Goal: Task Accomplishment & Management: Complete application form

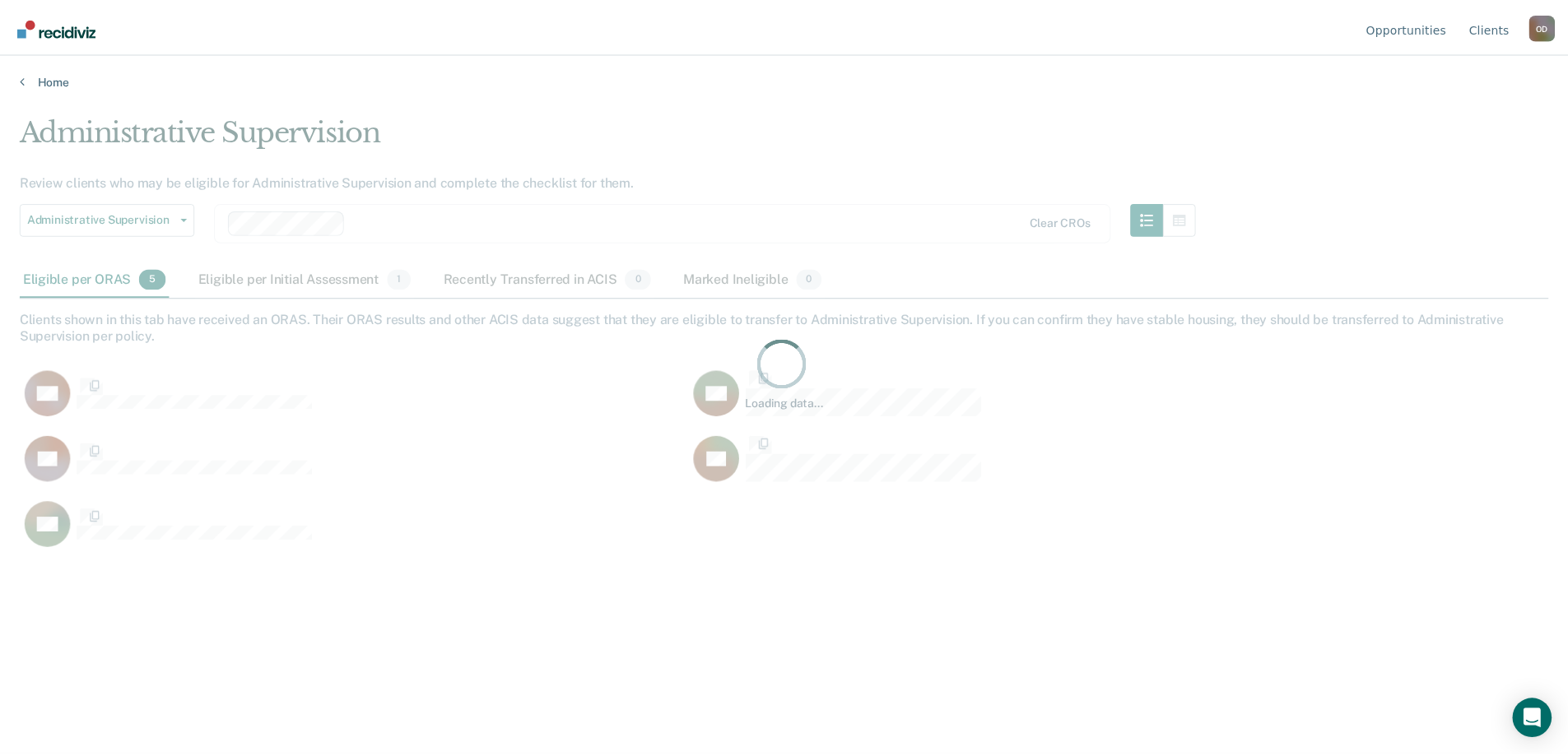
scroll to position [508, 1528]
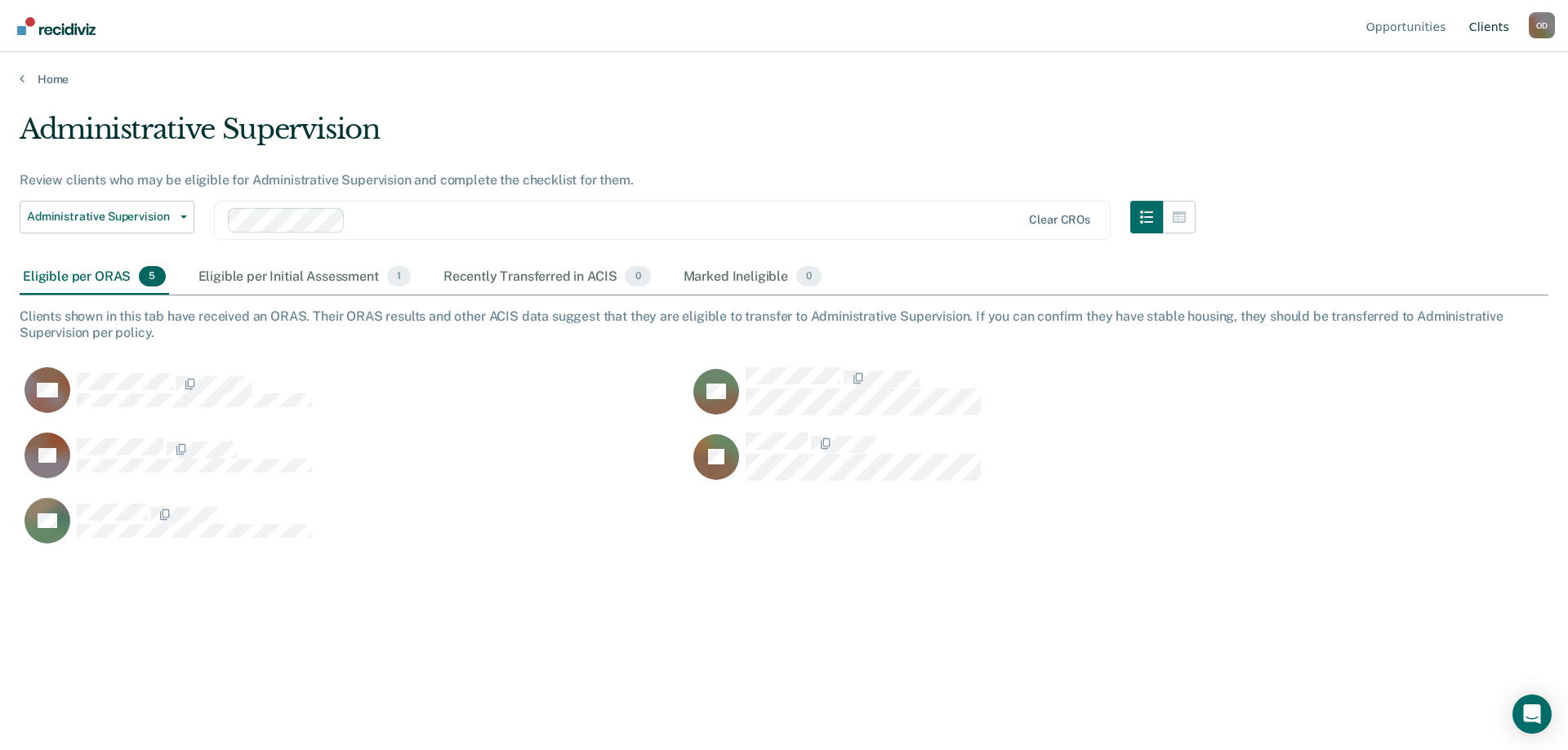
click at [1477, 28] on link "Client s" at bounding box center [1488, 26] width 46 height 52
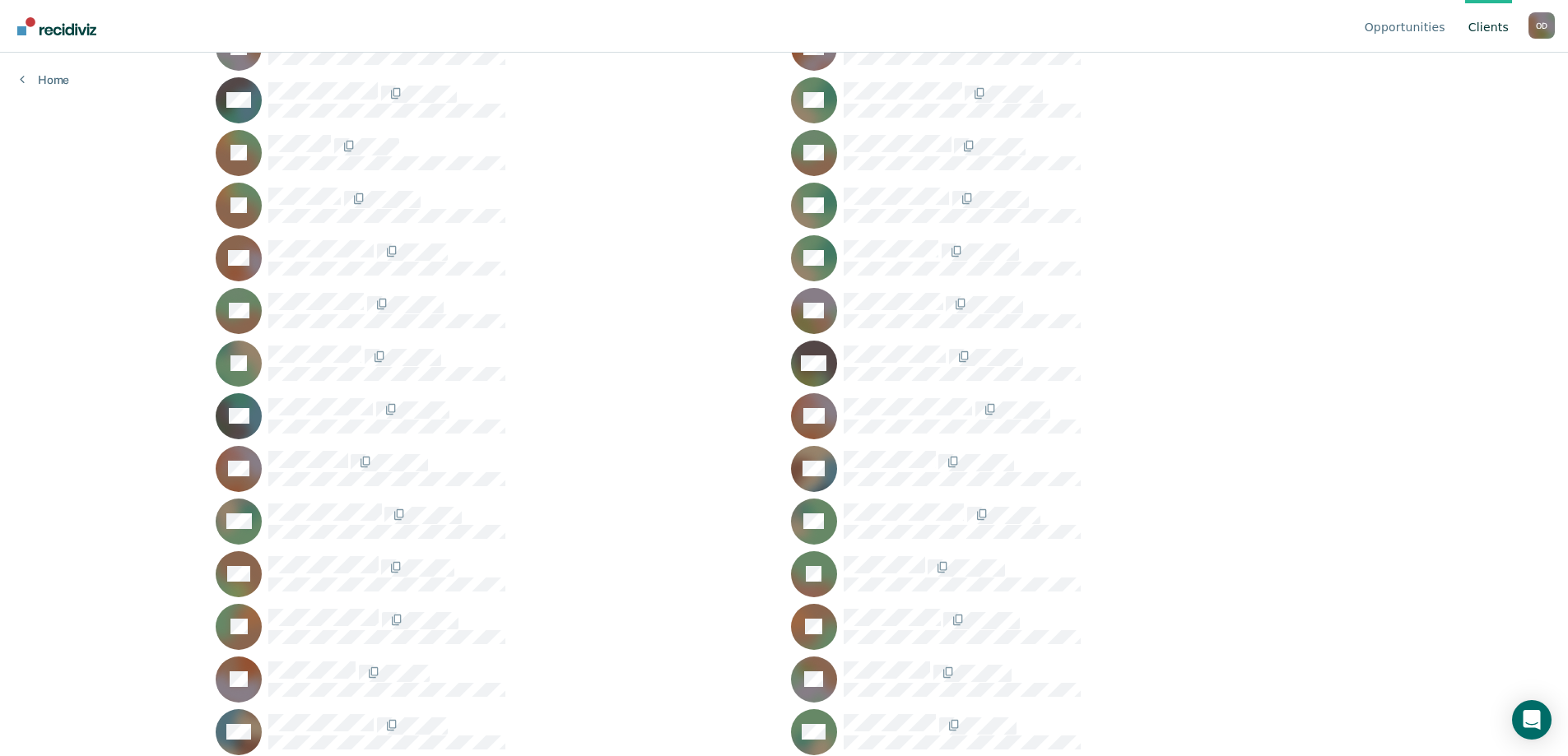
scroll to position [412, 0]
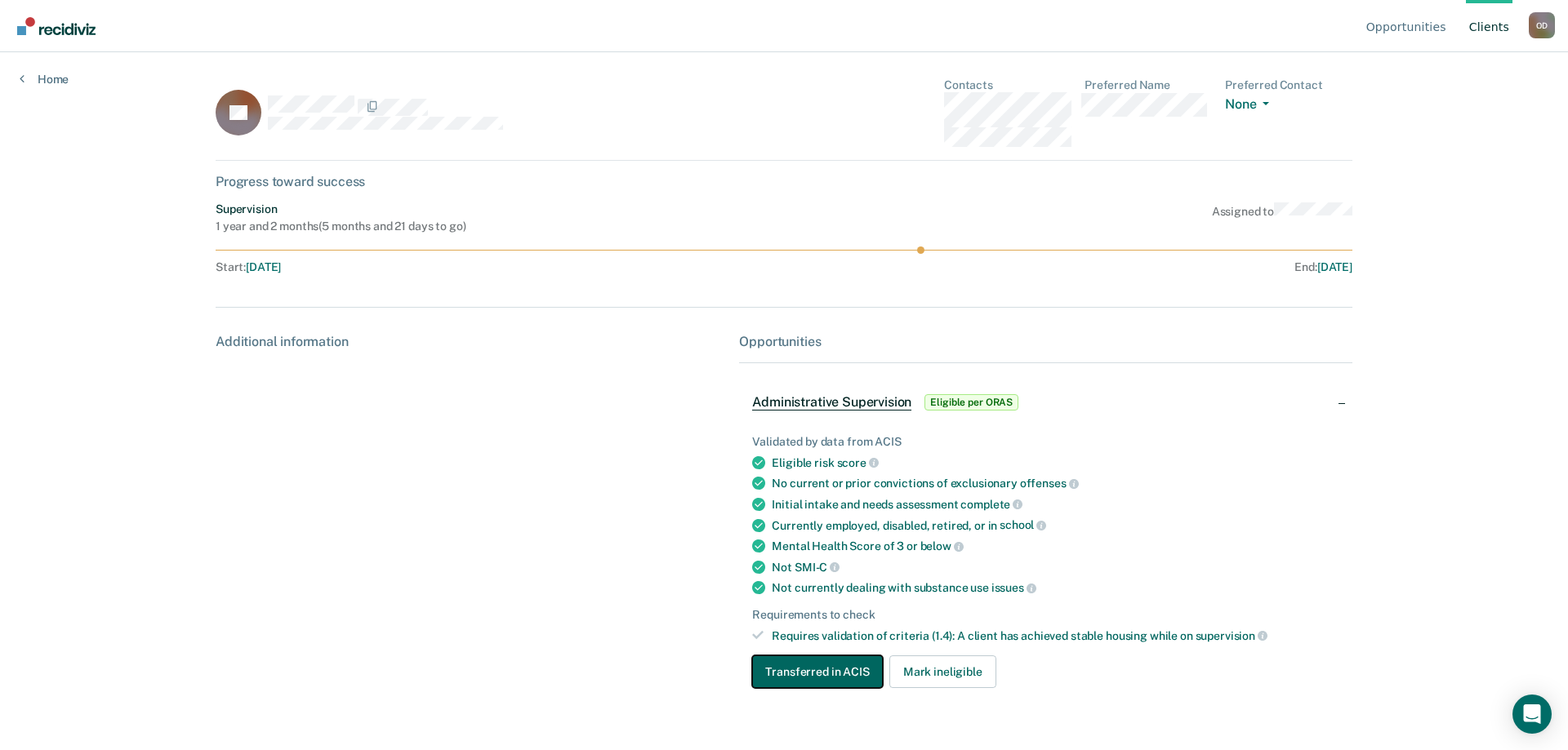
click at [857, 673] on button "Transferred in ACIS" at bounding box center [816, 672] width 130 height 32
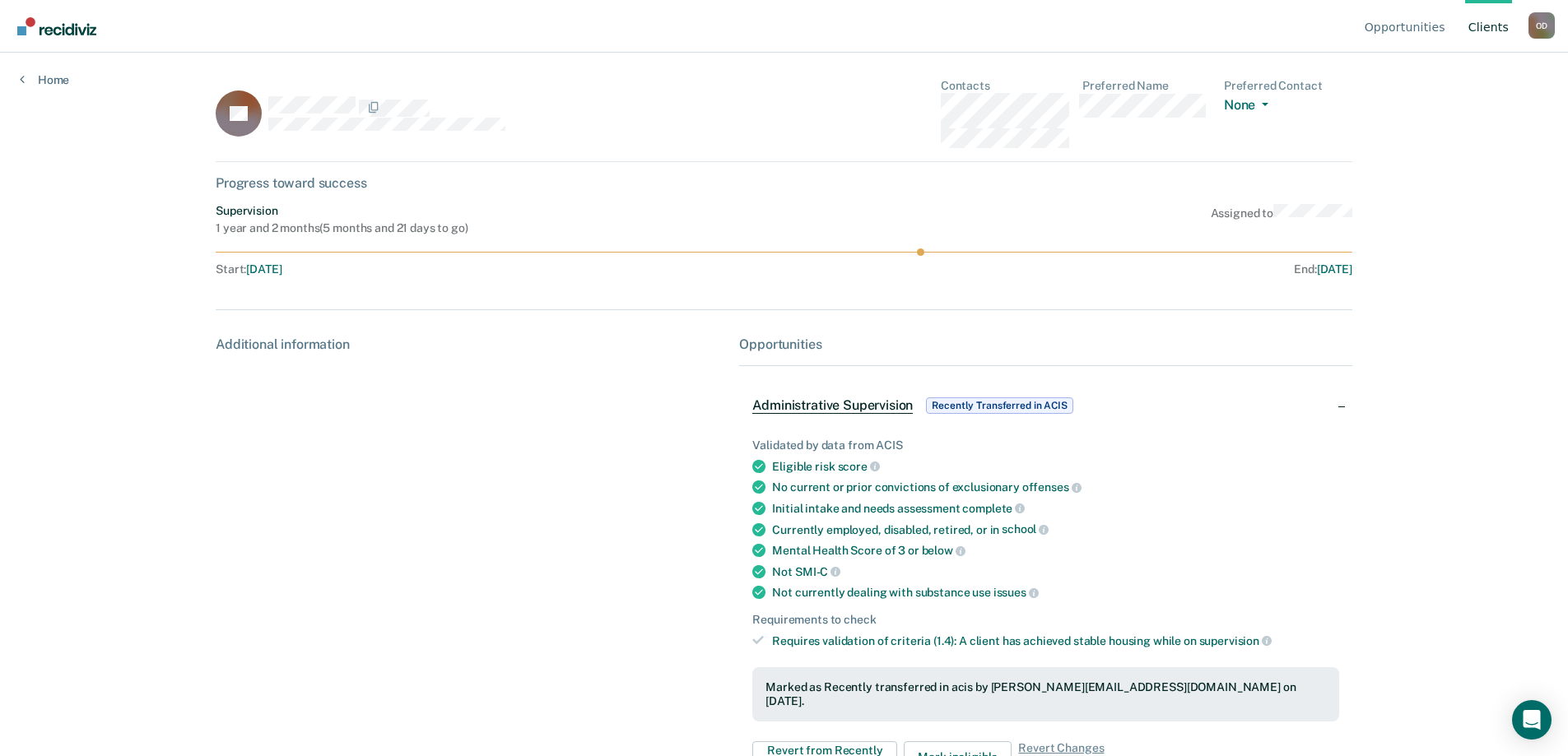
click at [977, 411] on span "Recently Transferred in ACIS" at bounding box center [999, 405] width 147 height 16
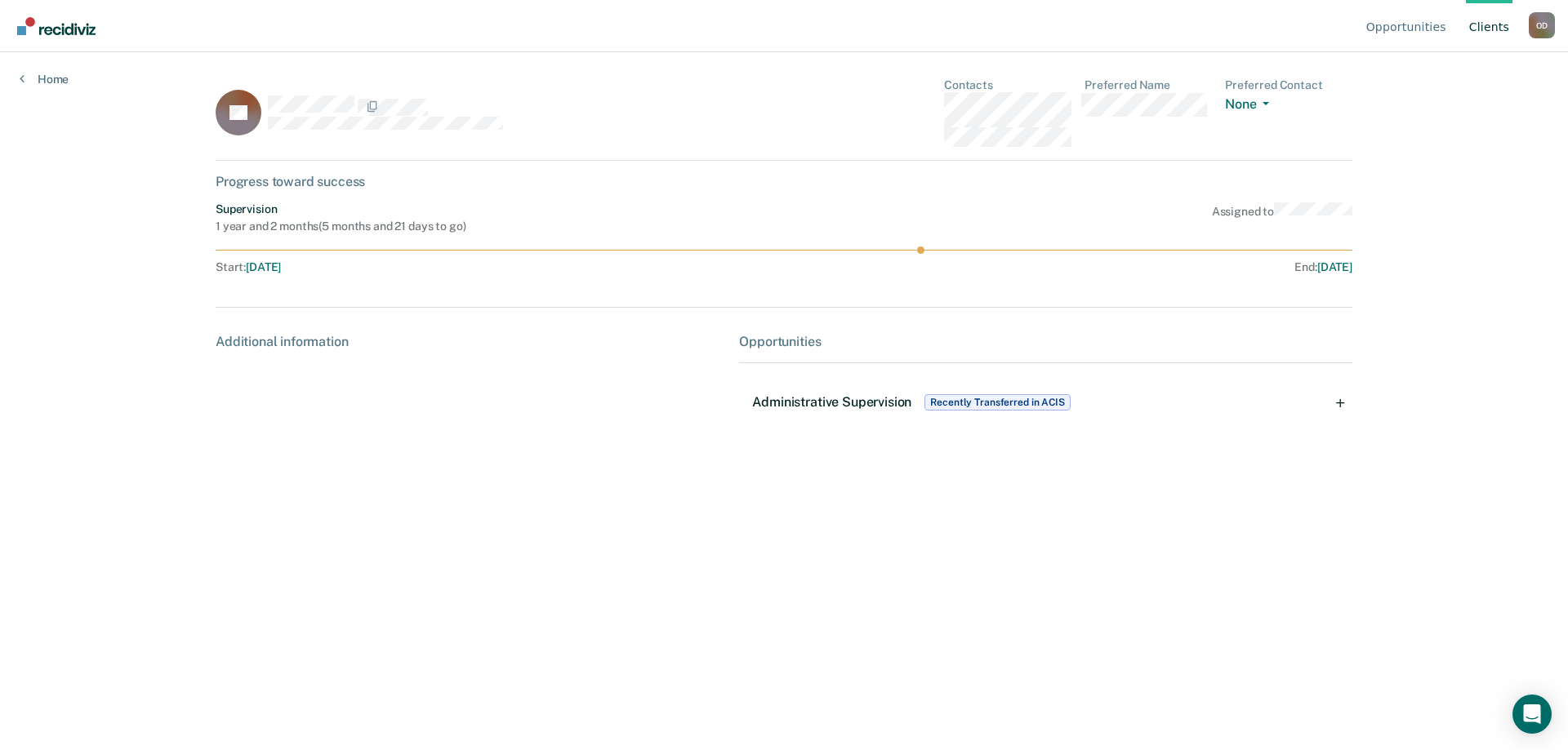
click at [909, 403] on span "Administrative Supervision" at bounding box center [831, 402] width 159 height 15
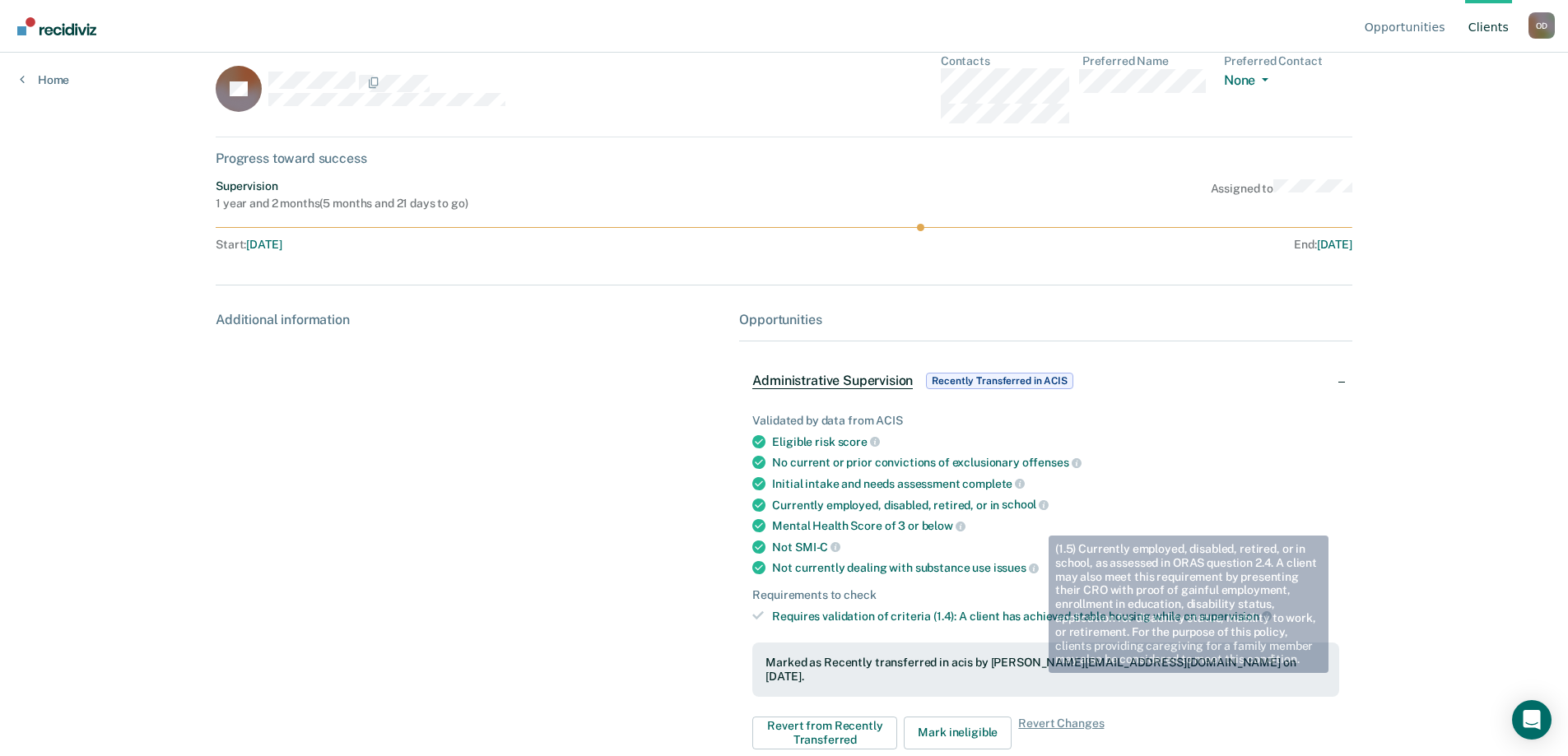
scroll to position [37, 0]
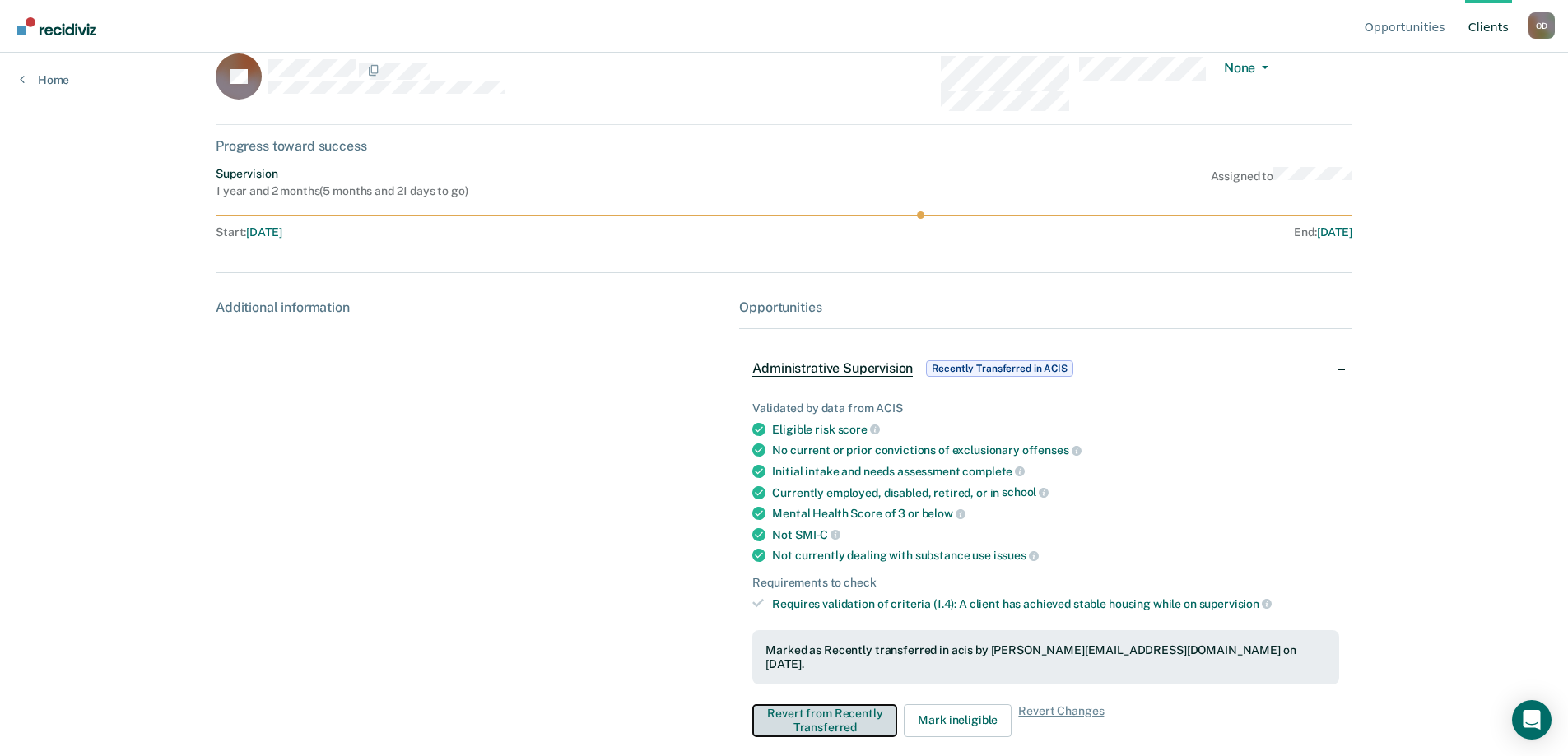
click at [864, 704] on button "Revert from Recently Transferred" at bounding box center [825, 721] width 145 height 32
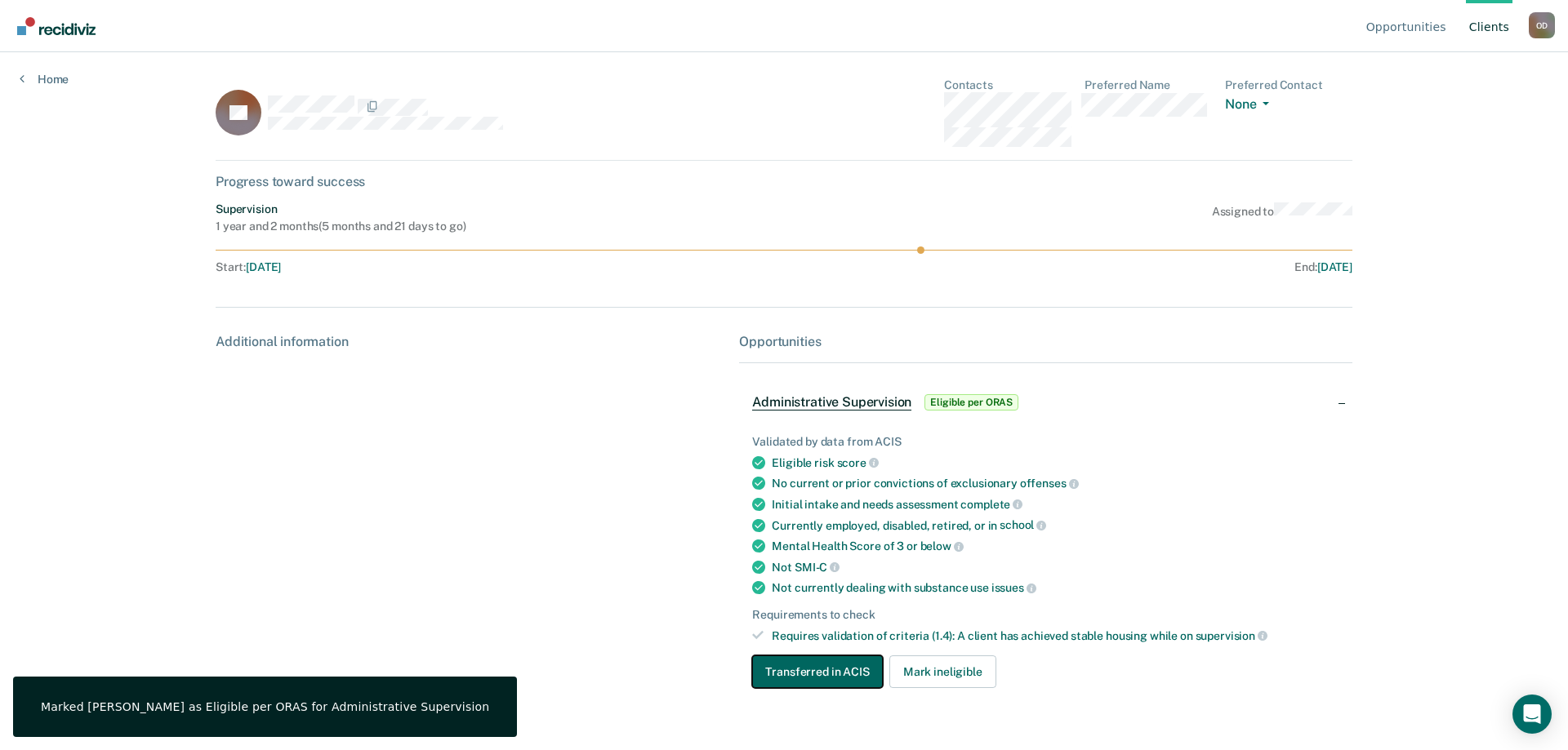
click at [838, 673] on button "Transferred in ACIS" at bounding box center [816, 672] width 130 height 32
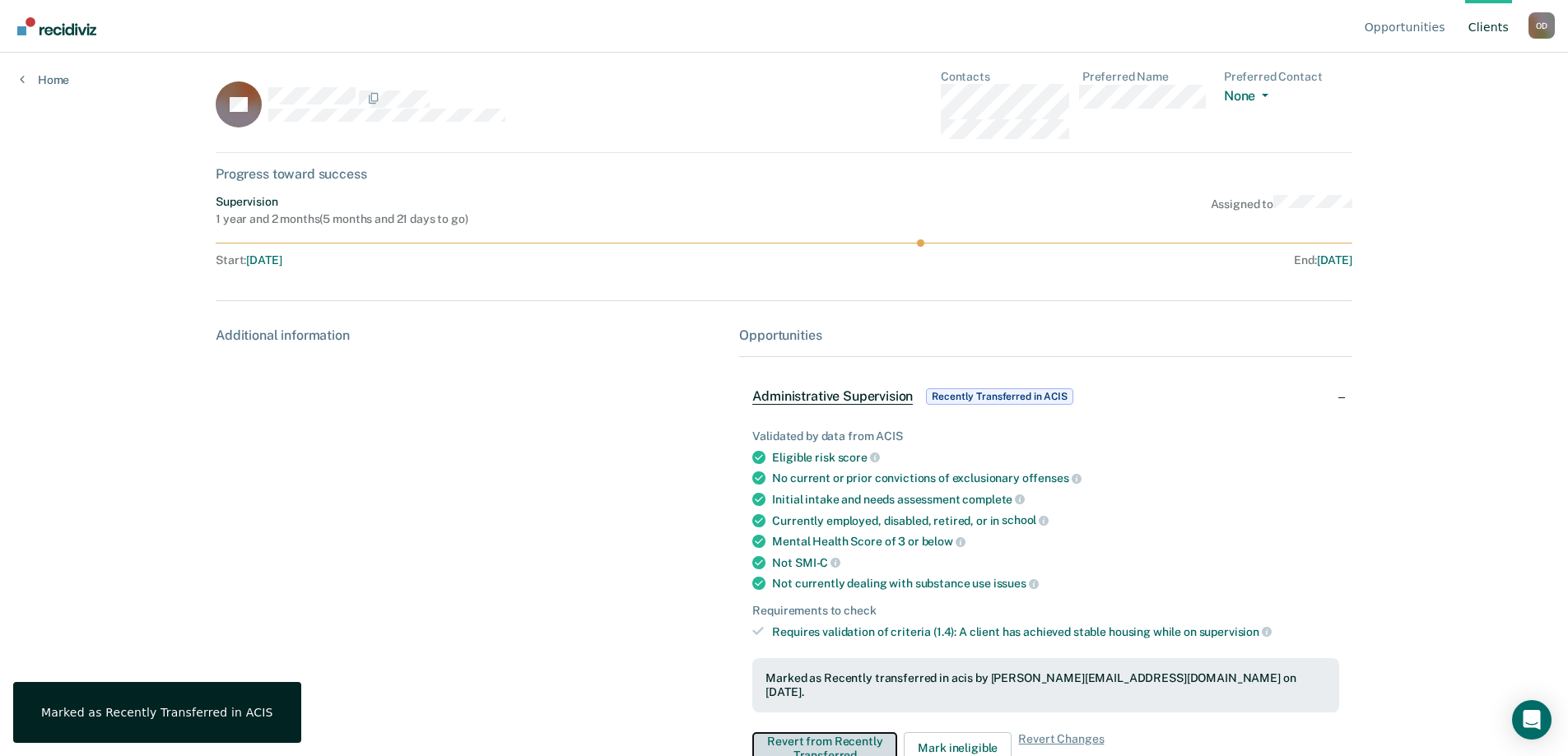
scroll to position [37, 0]
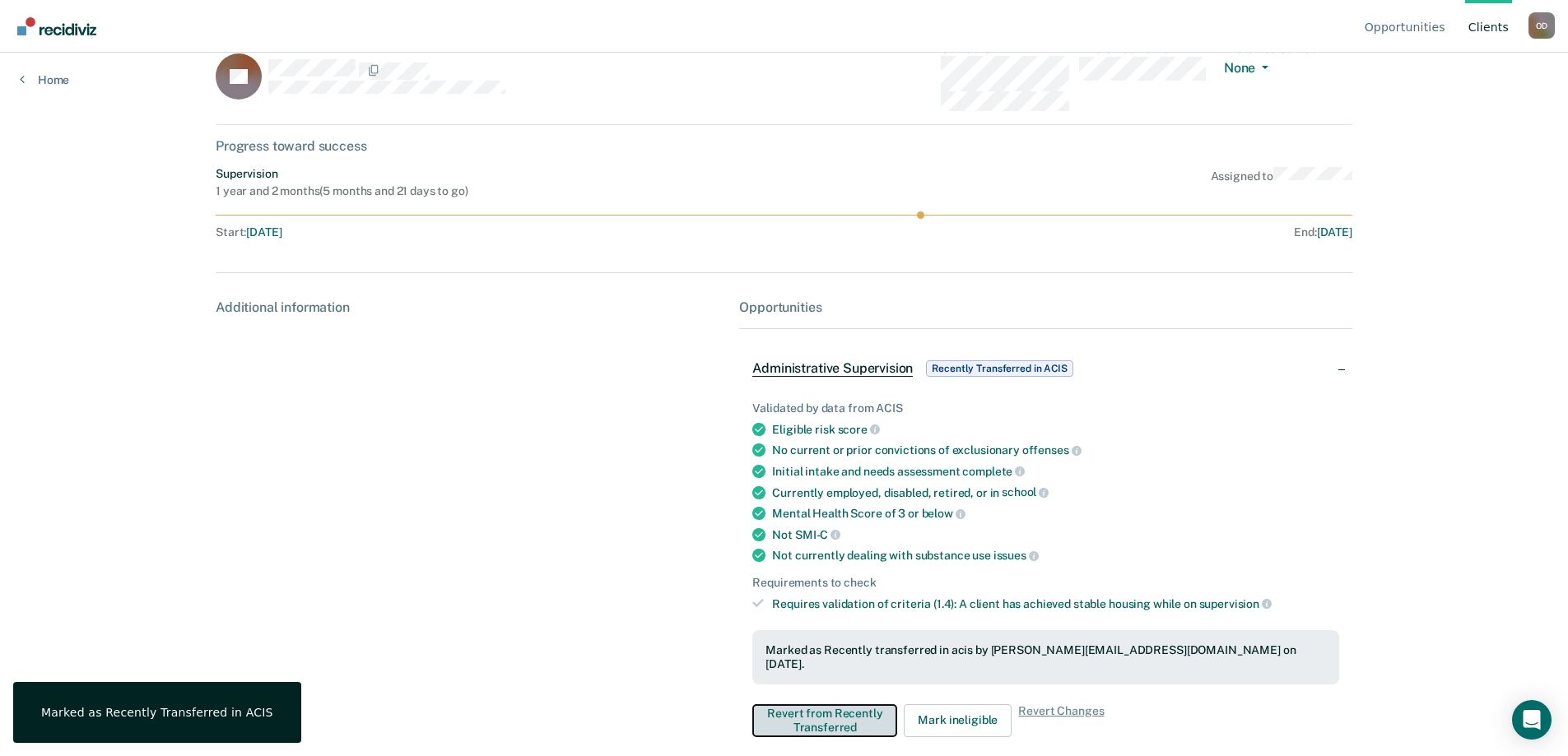
click at [850, 709] on button "Revert from Recently Transferred" at bounding box center [825, 721] width 145 height 32
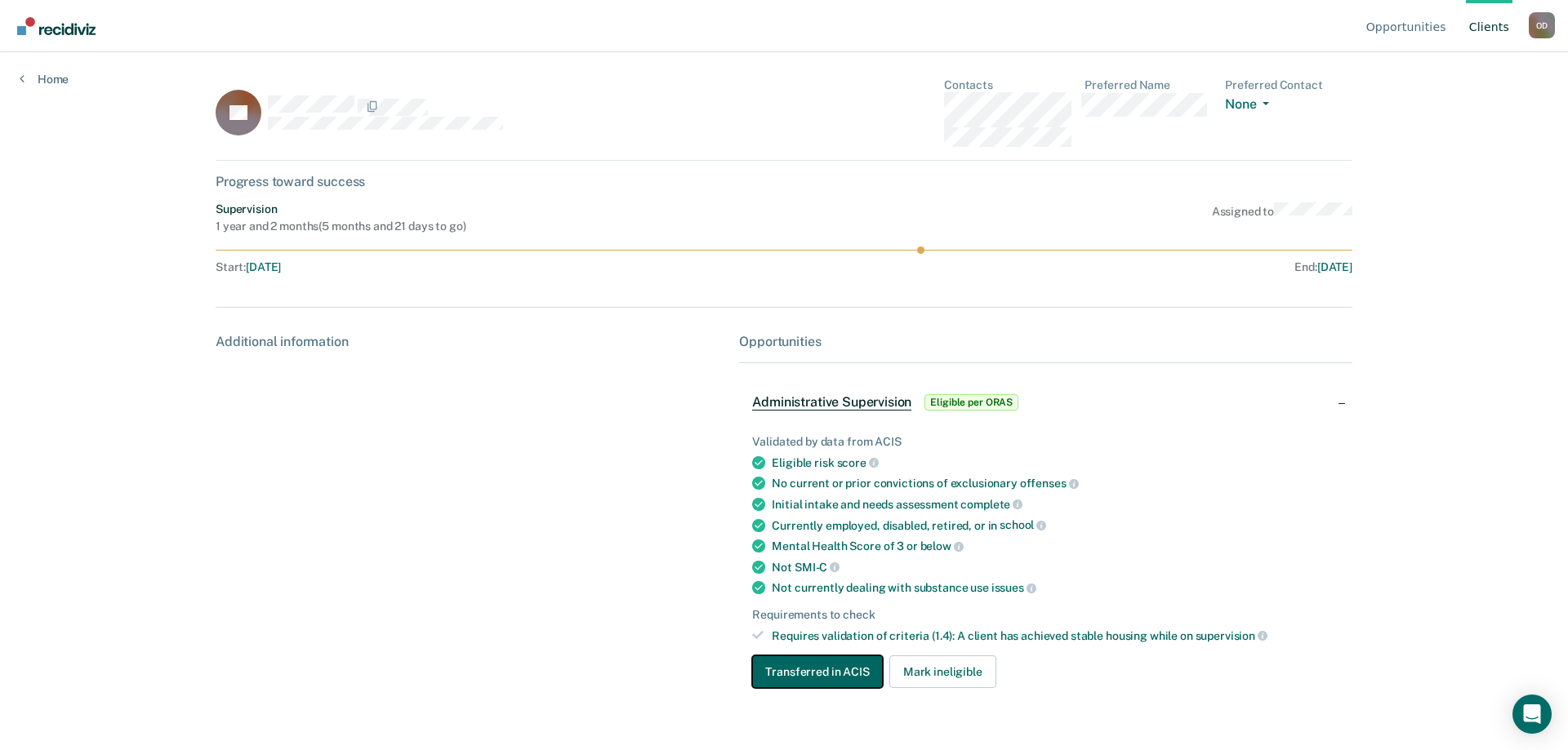
click at [807, 674] on button "Transferred in ACIS" at bounding box center [816, 672] width 130 height 32
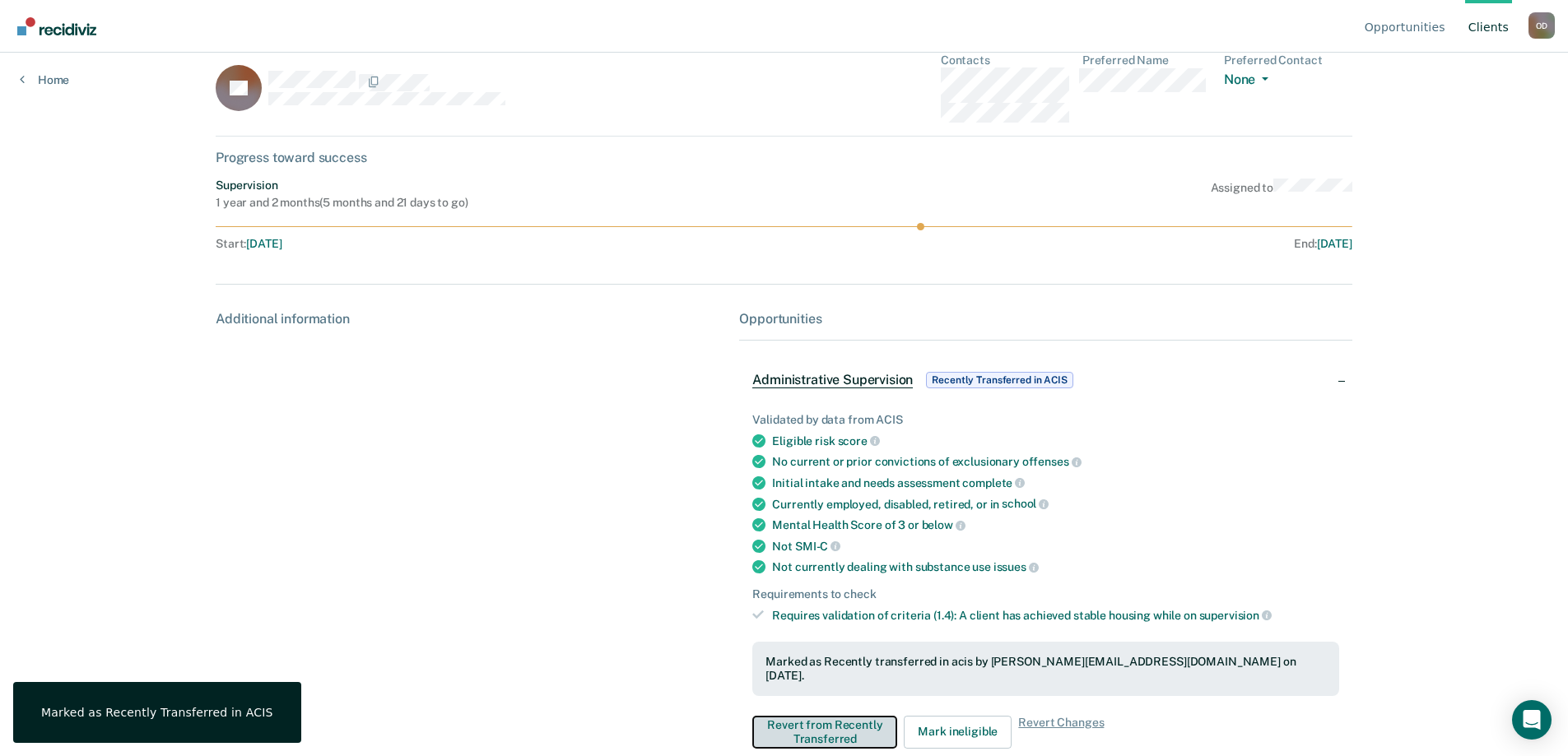
scroll to position [37, 0]
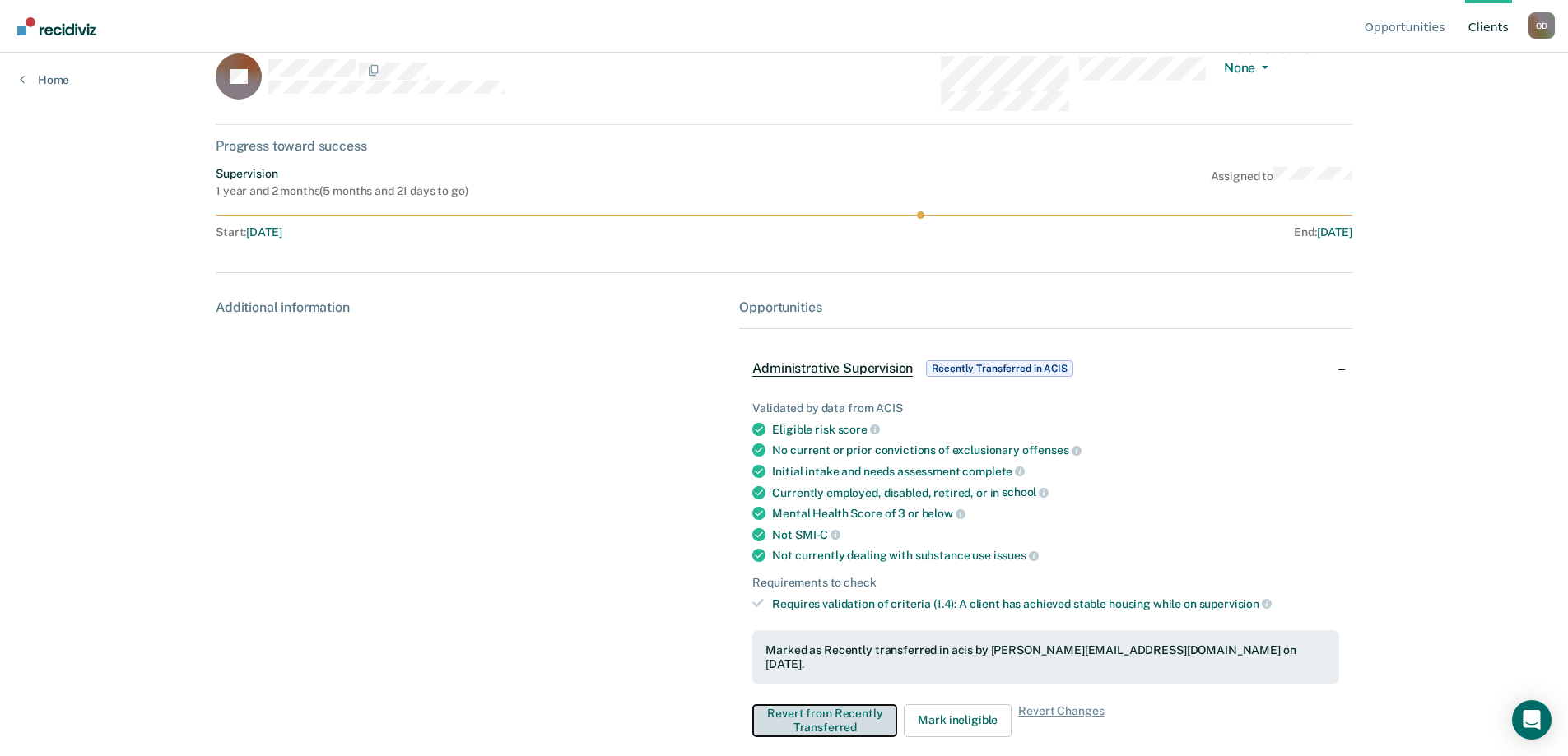
click at [854, 714] on button "Revert from Recently Transferred" at bounding box center [825, 721] width 145 height 32
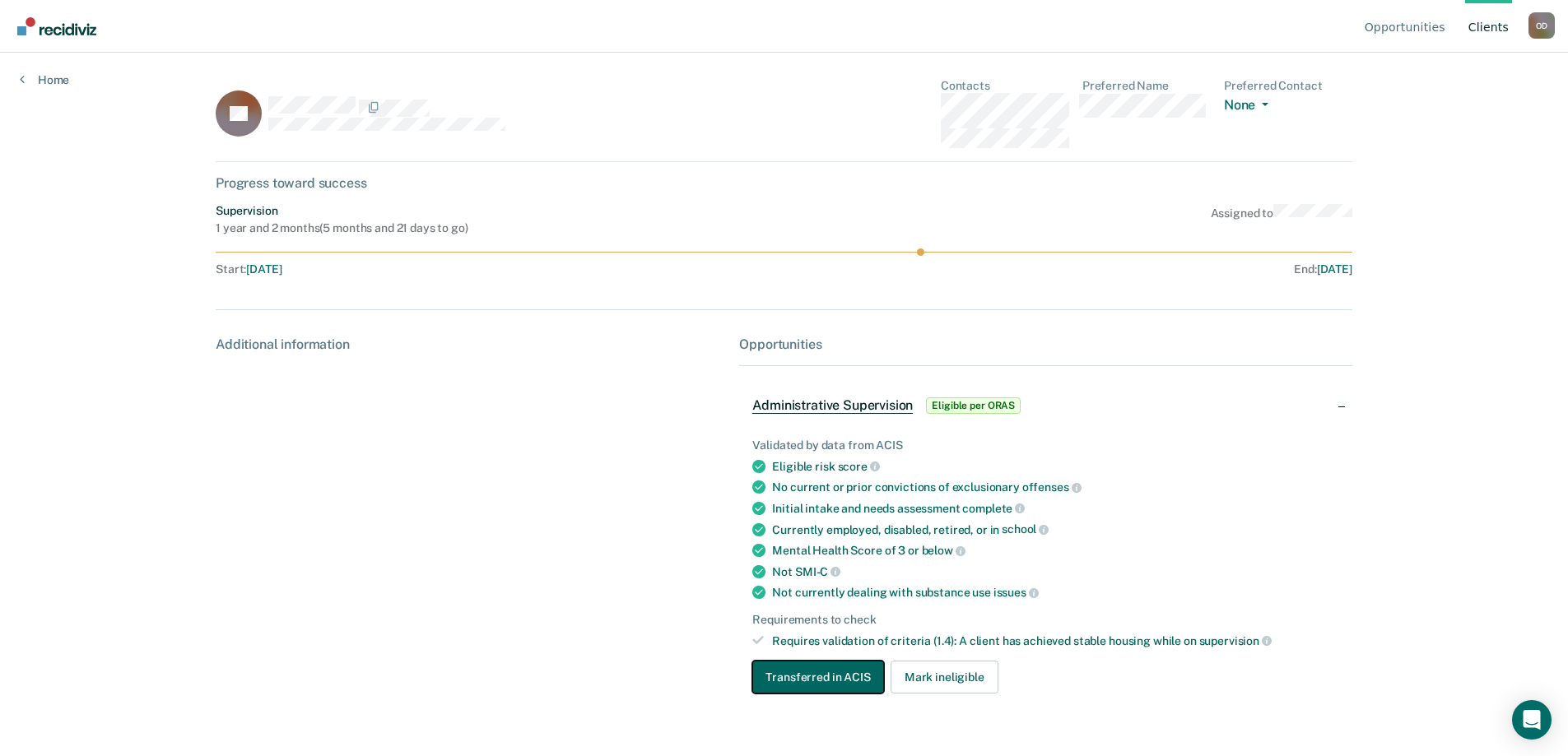
scroll to position [0, 0]
click at [848, 678] on button "Transferred in ACIS" at bounding box center [823, 678] width 131 height 32
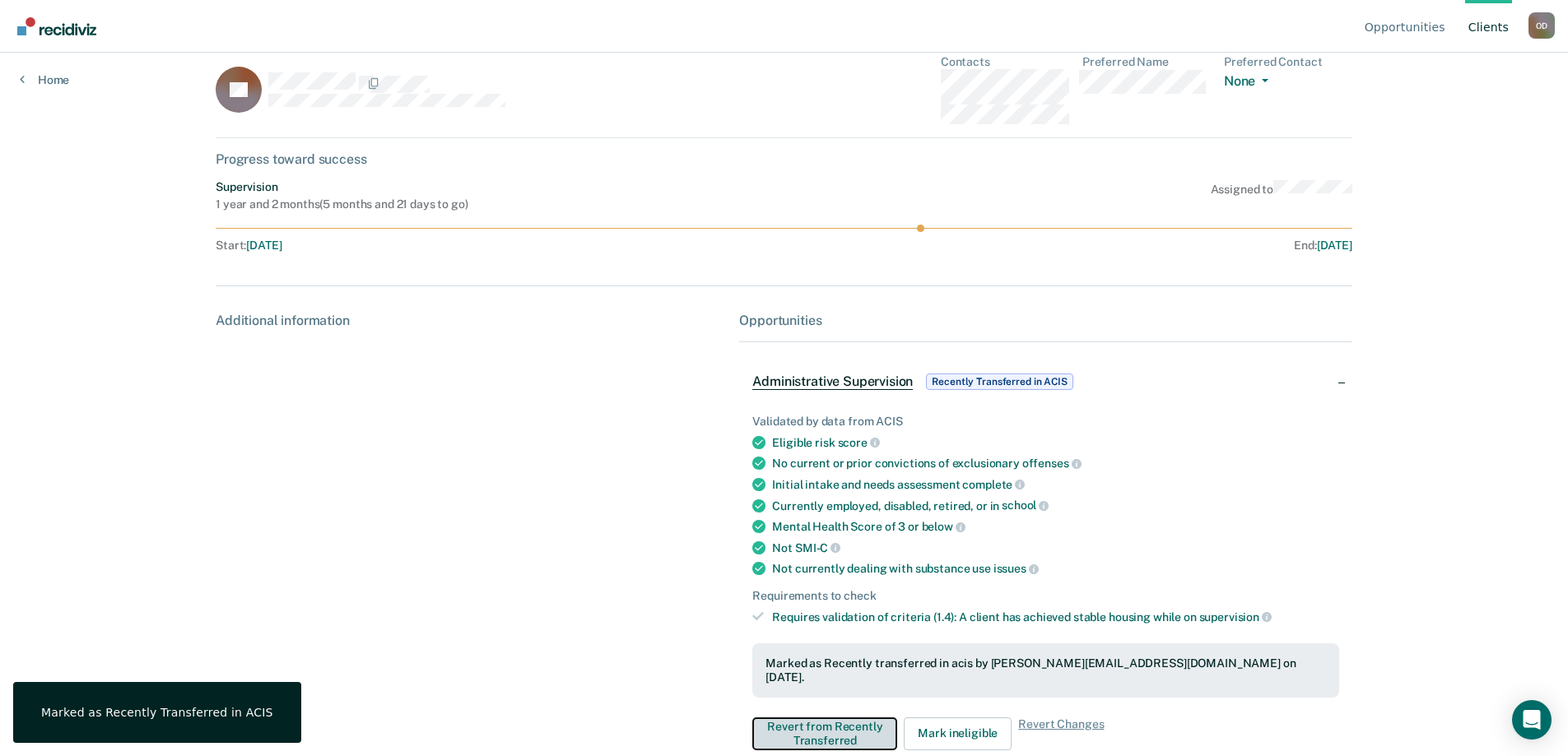
scroll to position [37, 0]
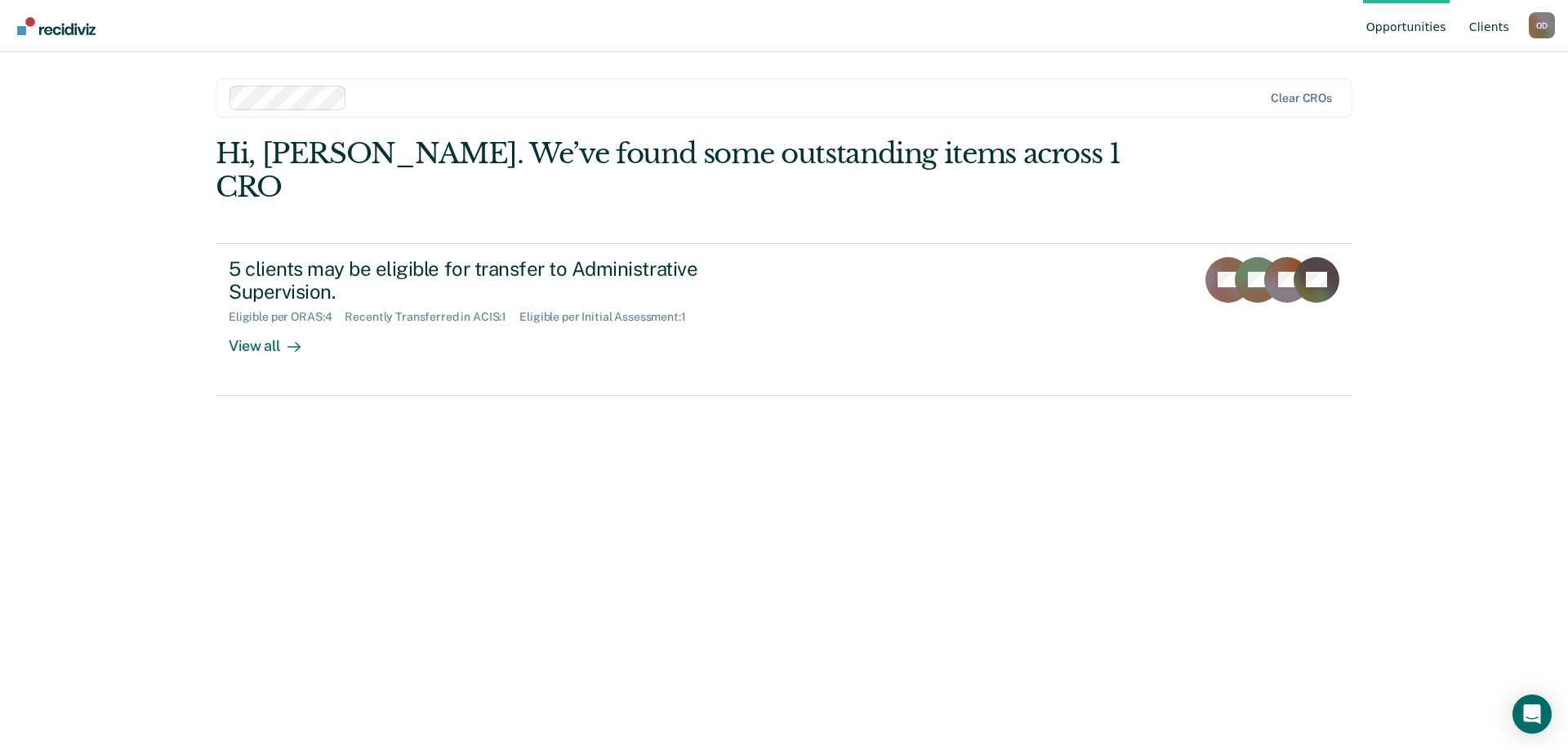
click at [1490, 30] on link "Client s" at bounding box center [1488, 26] width 46 height 52
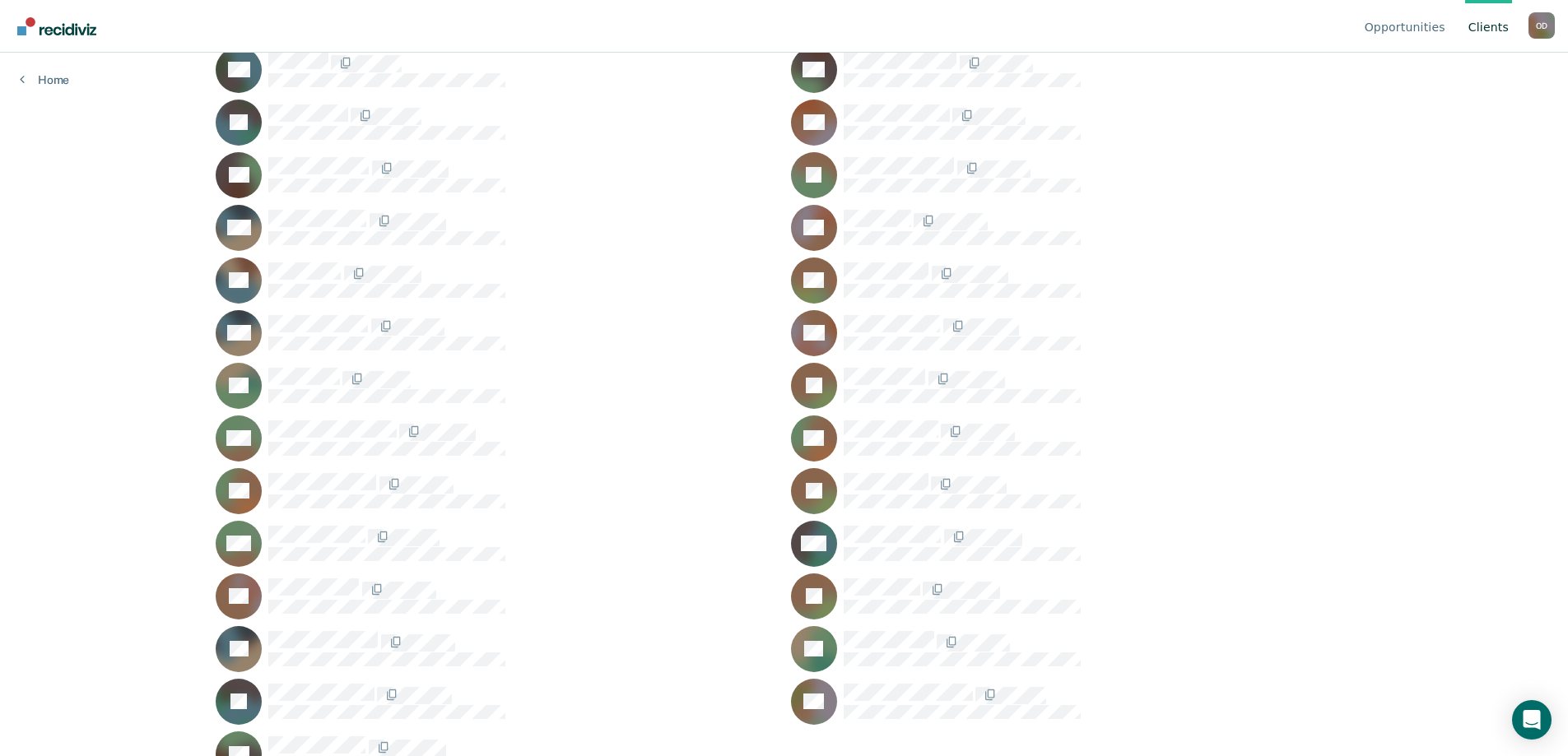
scroll to position [1379, 0]
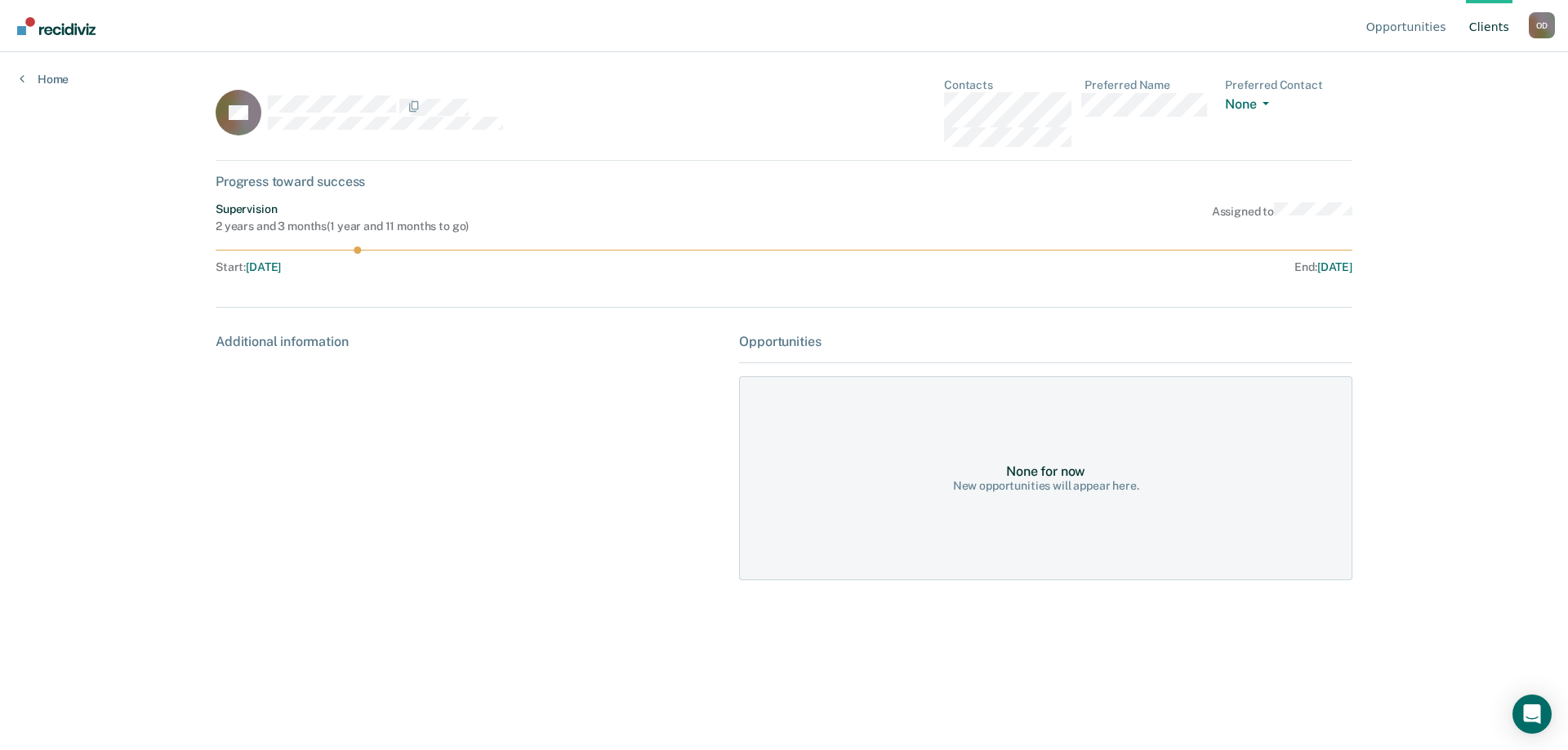
click at [1480, 20] on link "Client s" at bounding box center [1488, 26] width 46 height 52
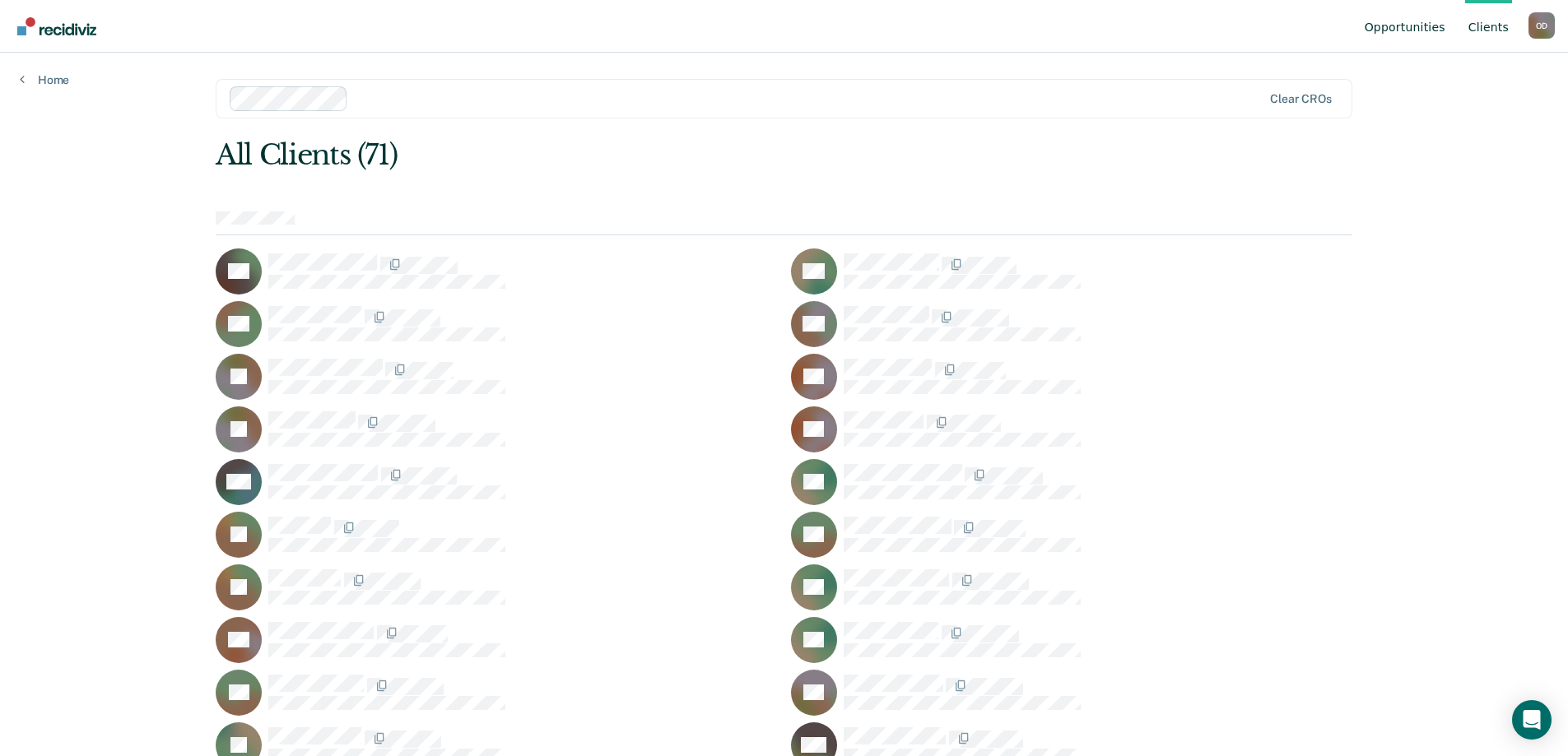
click at [1398, 34] on link "Opportunities" at bounding box center [1404, 26] width 87 height 53
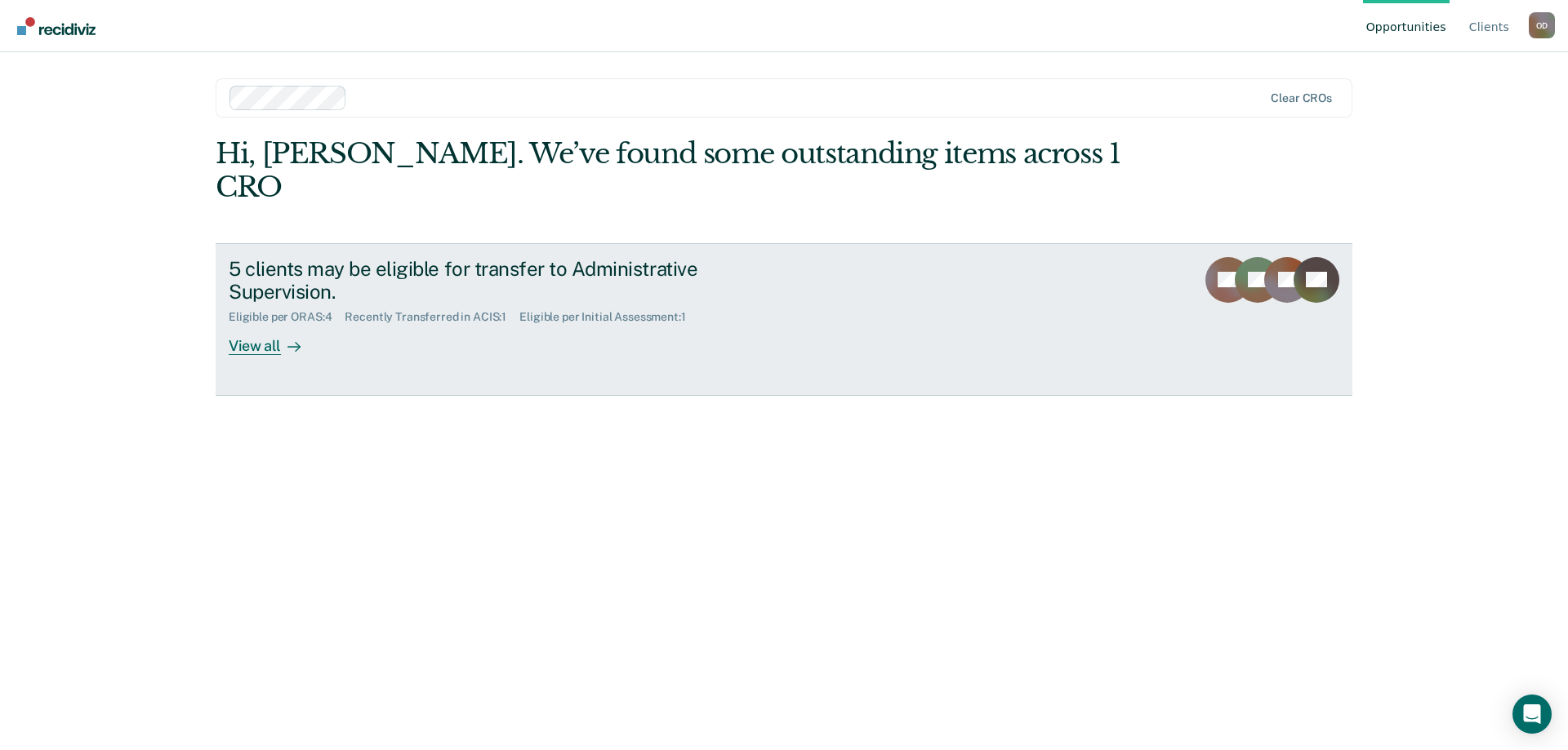
click at [242, 324] on div "View all" at bounding box center [274, 340] width 91 height 32
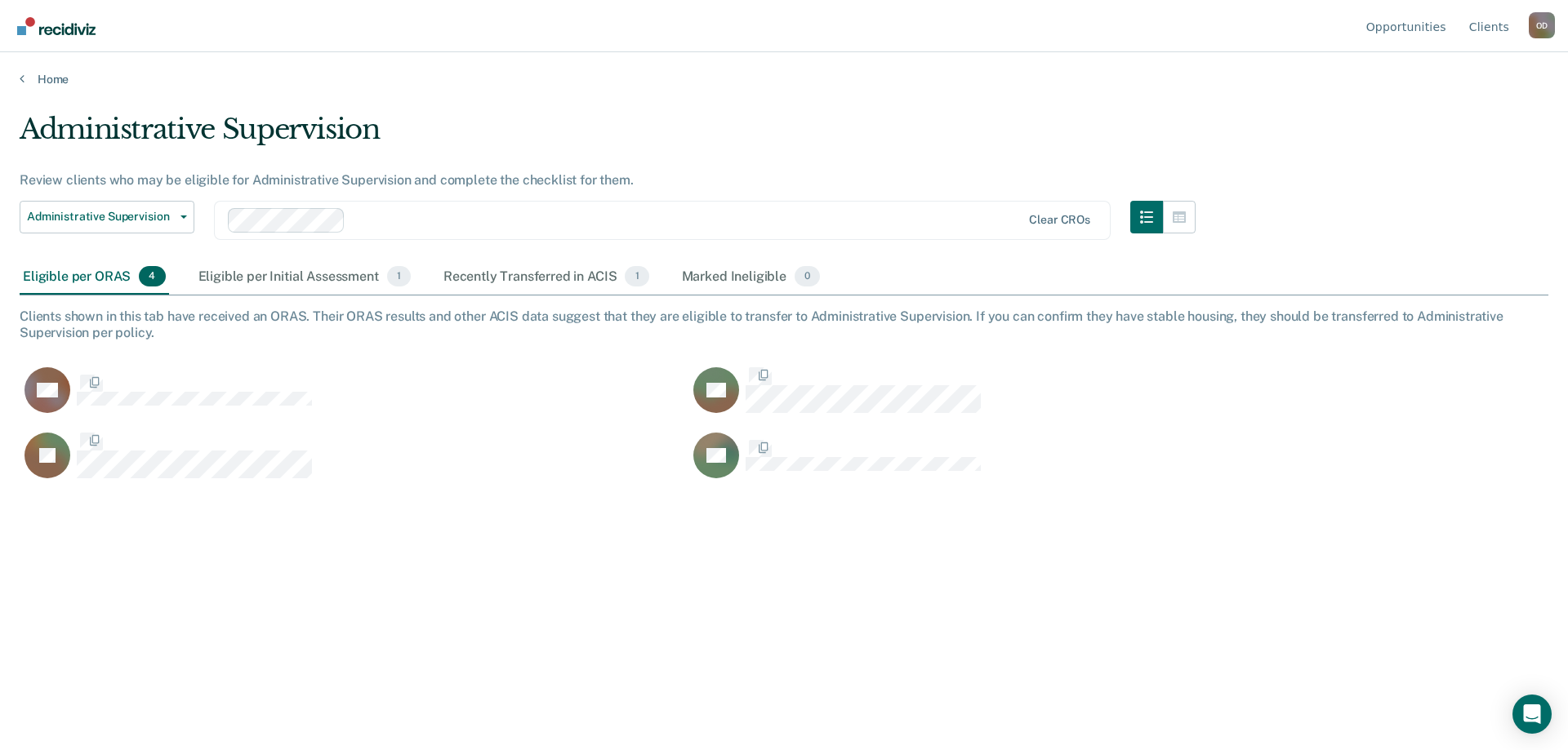
scroll to position [503, 1516]
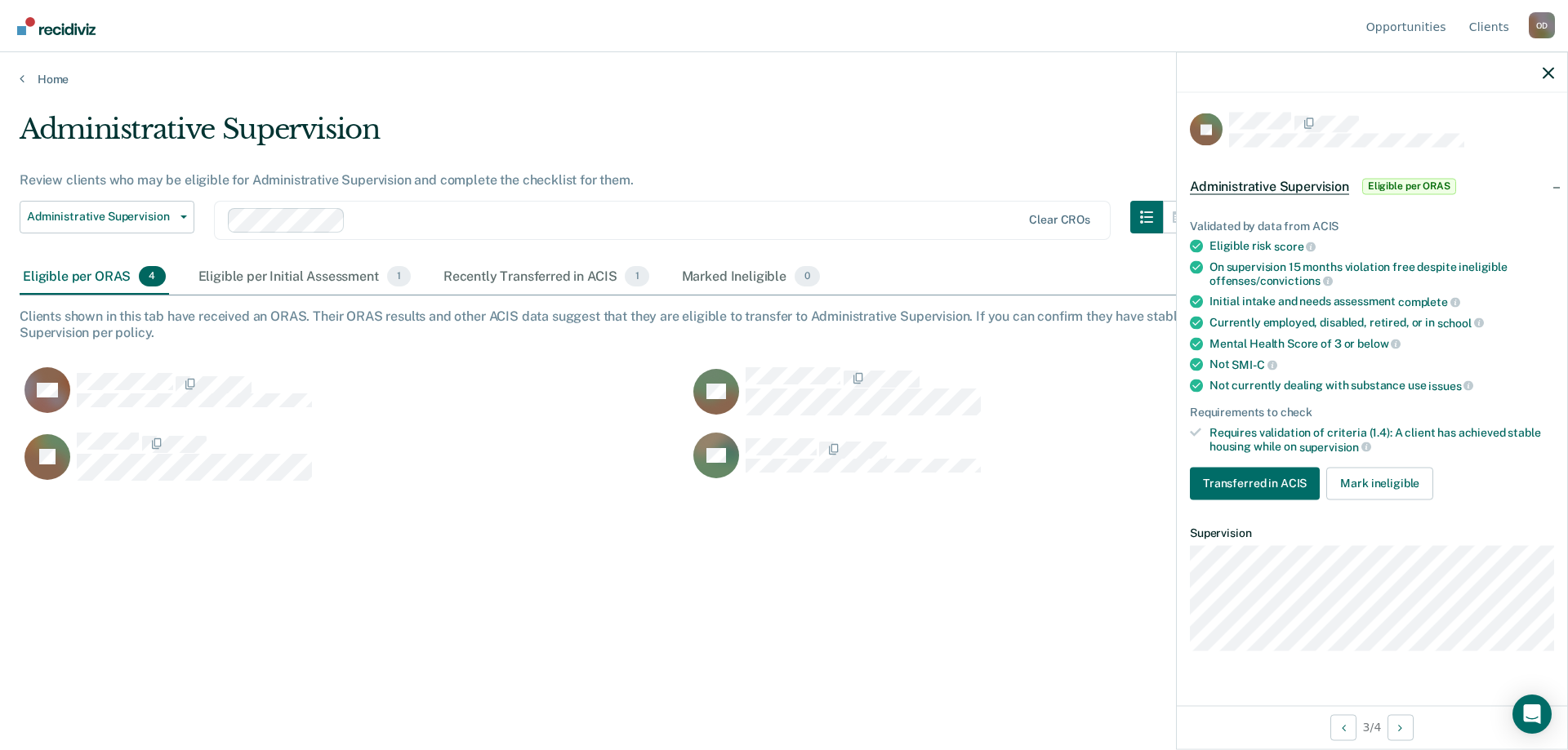
click at [1095, 108] on main "Administrative Supervision Review clients who may be eligible for Administrativ…" at bounding box center [784, 415] width 1568 height 659
click at [1545, 81] on div at bounding box center [1372, 72] width 391 height 41
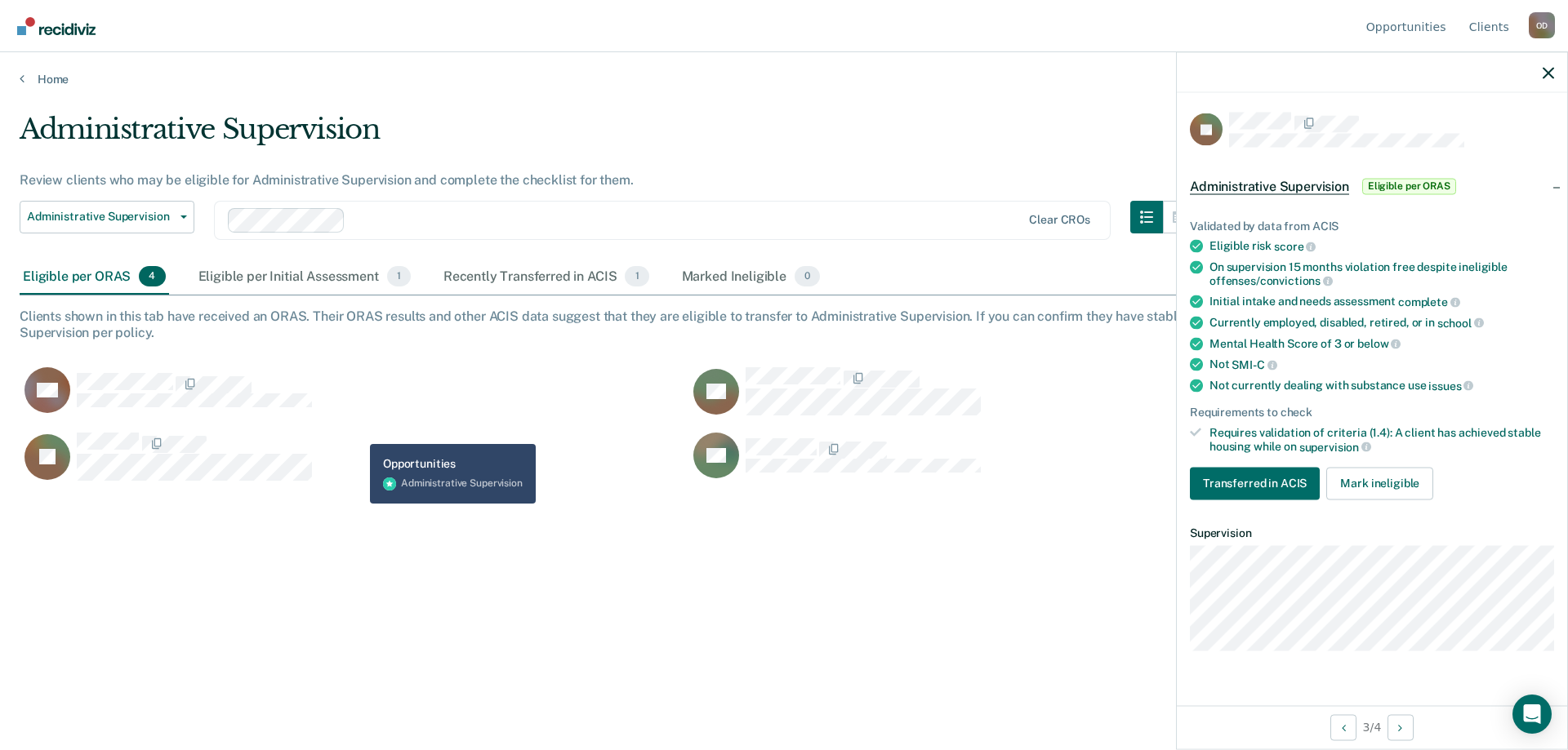
click at [380, 402] on div "KR" at bounding box center [344, 391] width 649 height 47
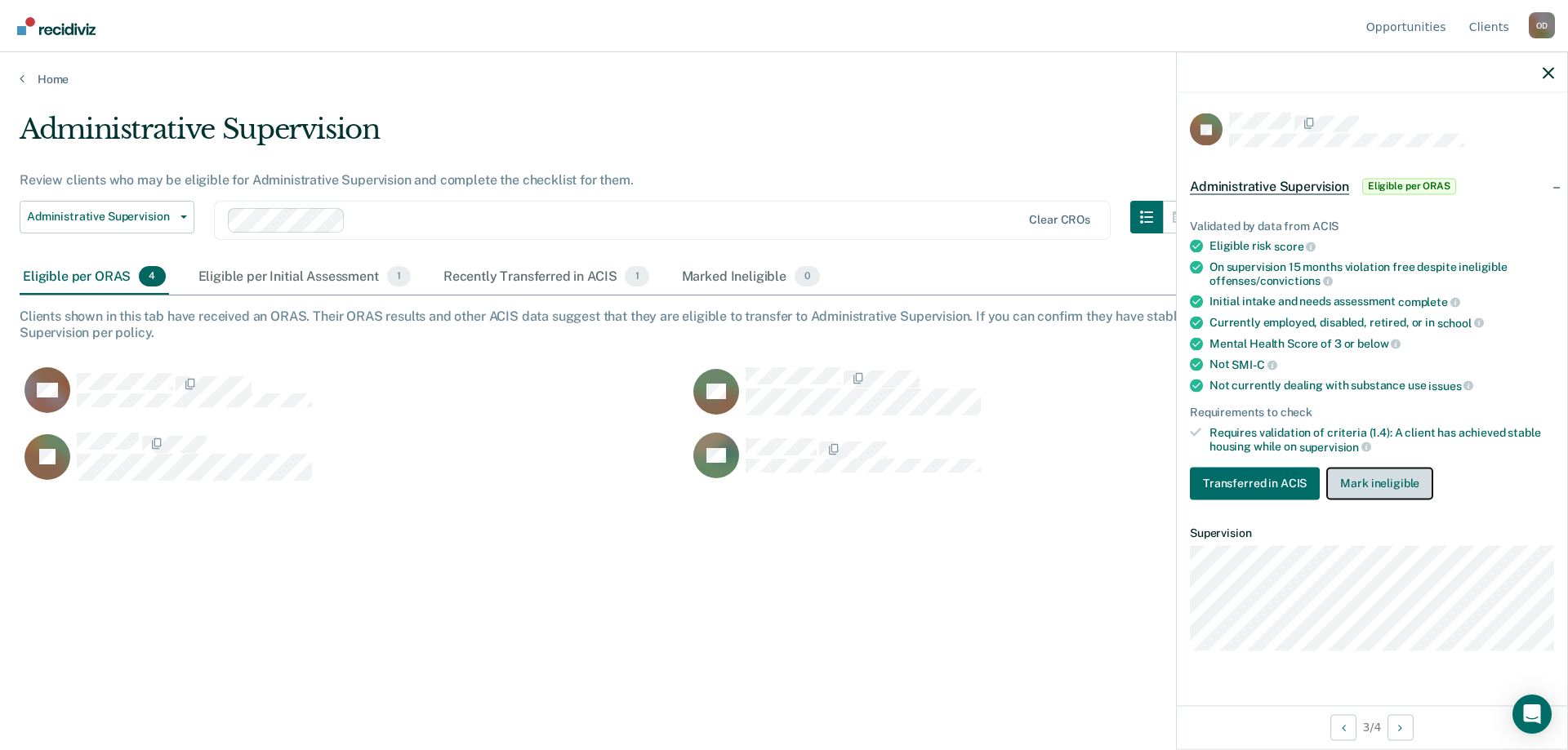
click at [1371, 485] on button "Mark ineligible" at bounding box center [1379, 484] width 107 height 32
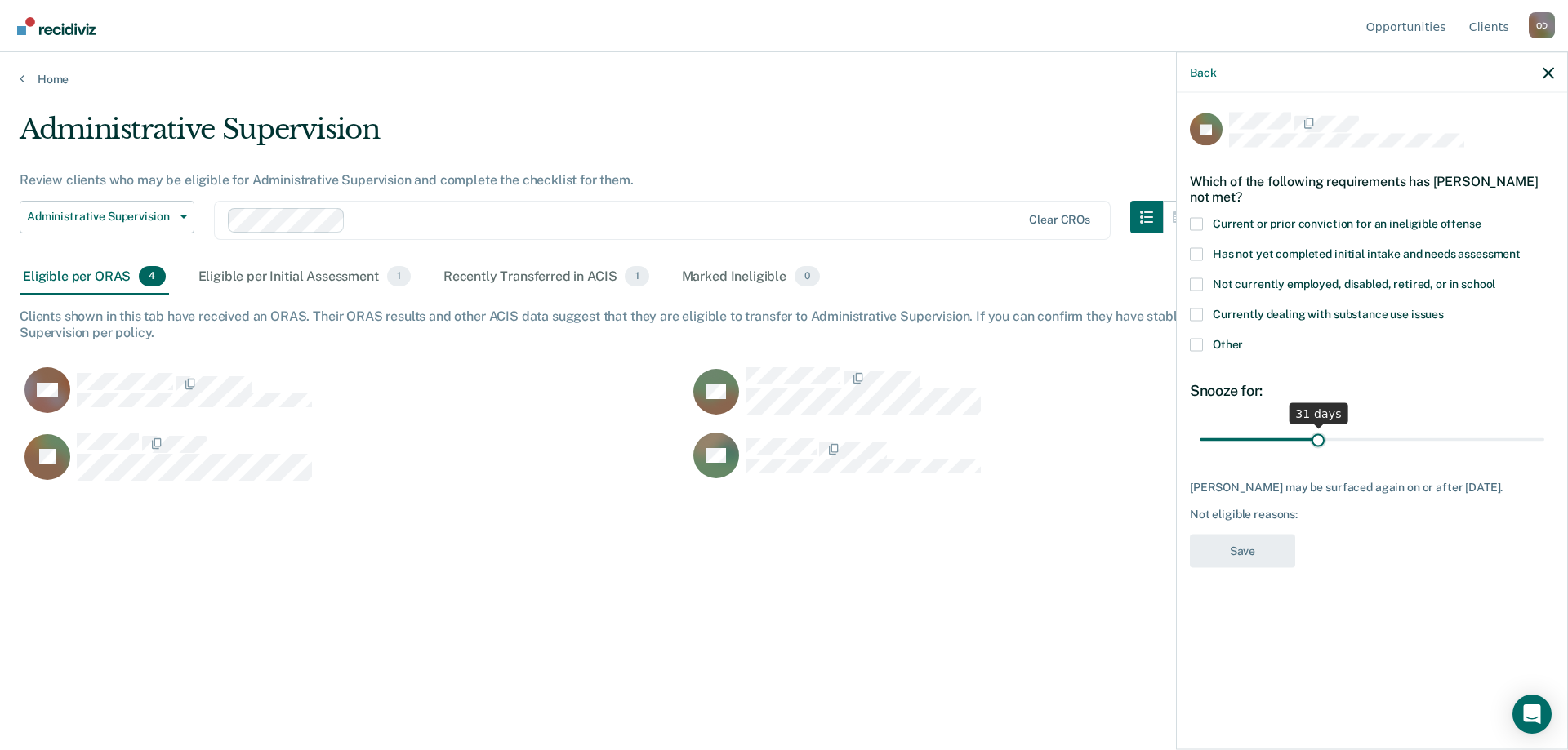
type input "30"
click at [1315, 426] on input "range" at bounding box center [1371, 440] width 344 height 28
click at [1192, 338] on span at bounding box center [1196, 345] width 13 height 13
click at [1243, 338] on input "Other" at bounding box center [1243, 338] width 0 height 0
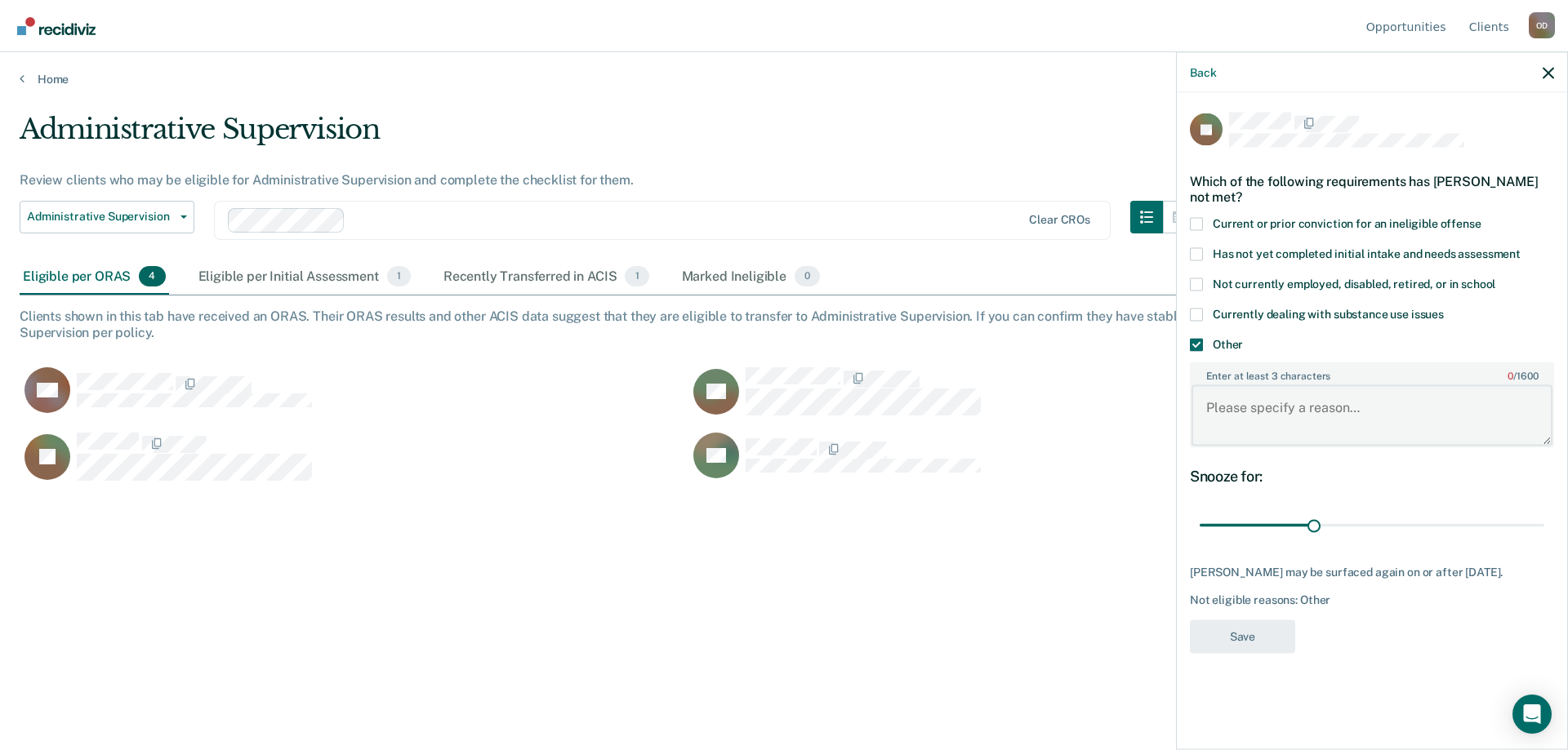
click at [1334, 403] on textarea "Enter at least 3 characters 0 / 1600" at bounding box center [1372, 416] width 361 height 61
type textarea "h"
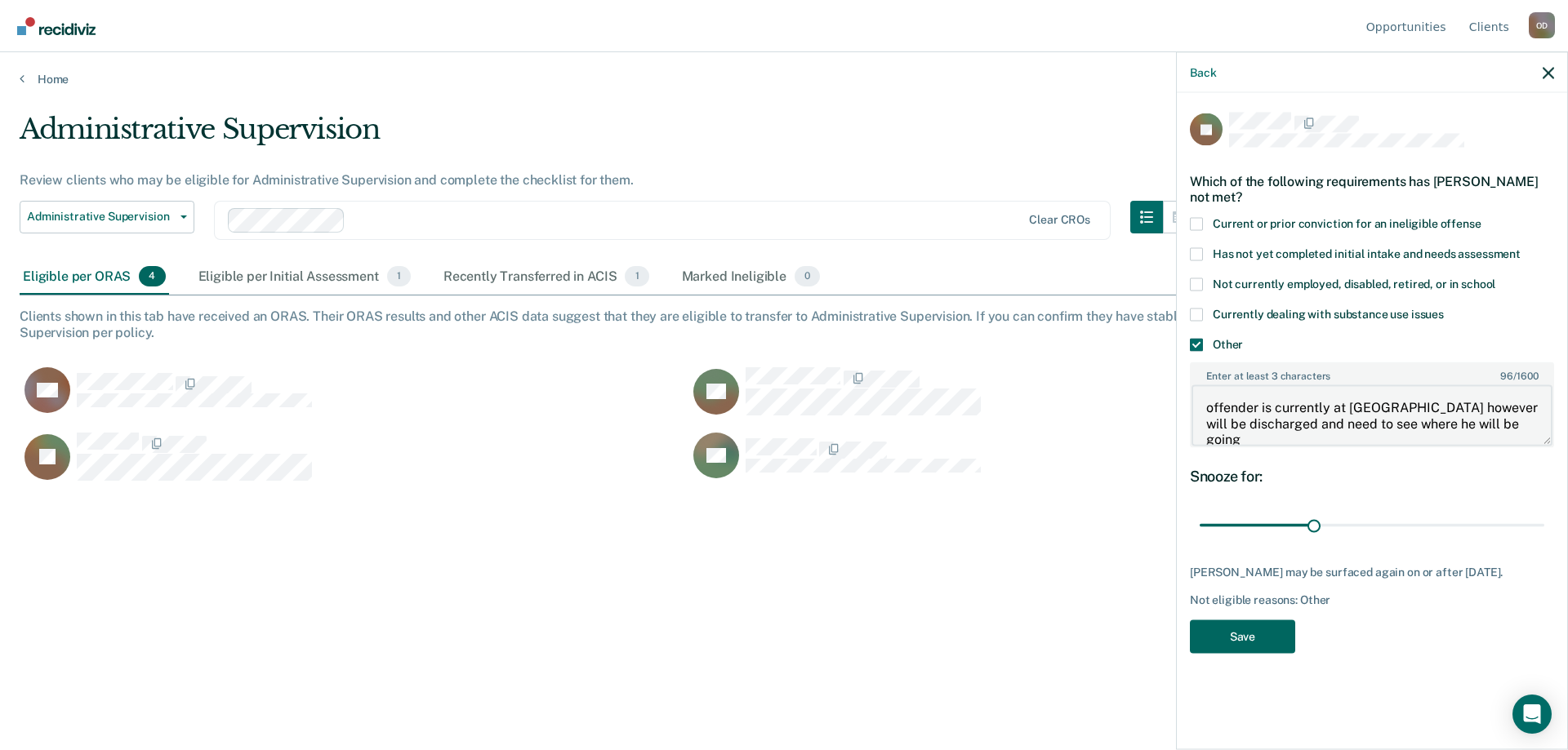
type textarea "offender is currently at [GEOGRAPHIC_DATA] however will be discharged and need …"
click at [1267, 620] on button "Save" at bounding box center [1242, 636] width 105 height 33
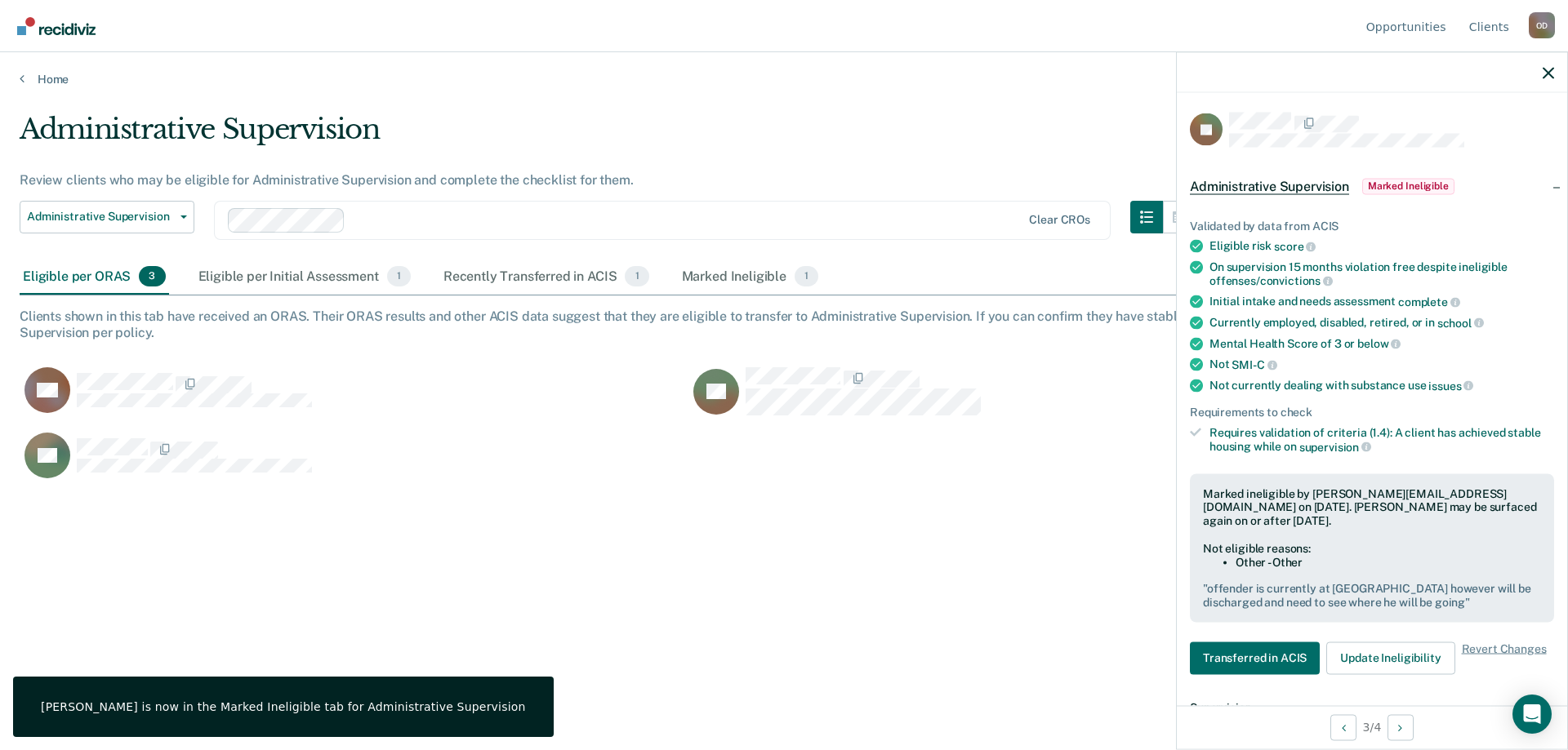
scroll to position [151, 0]
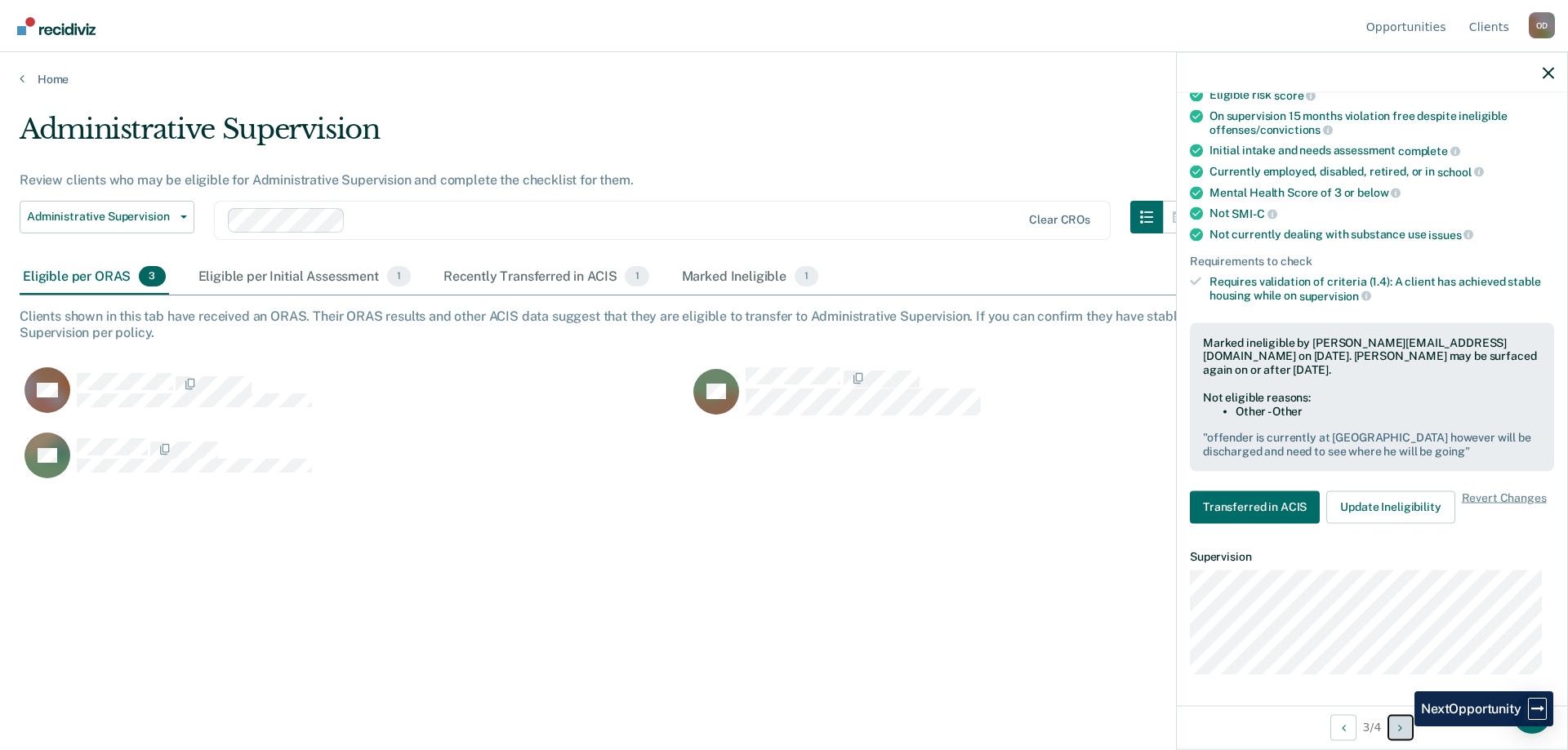
click at [1402, 726] on icon "Next Opportunity" at bounding box center [1399, 727] width 4 height 11
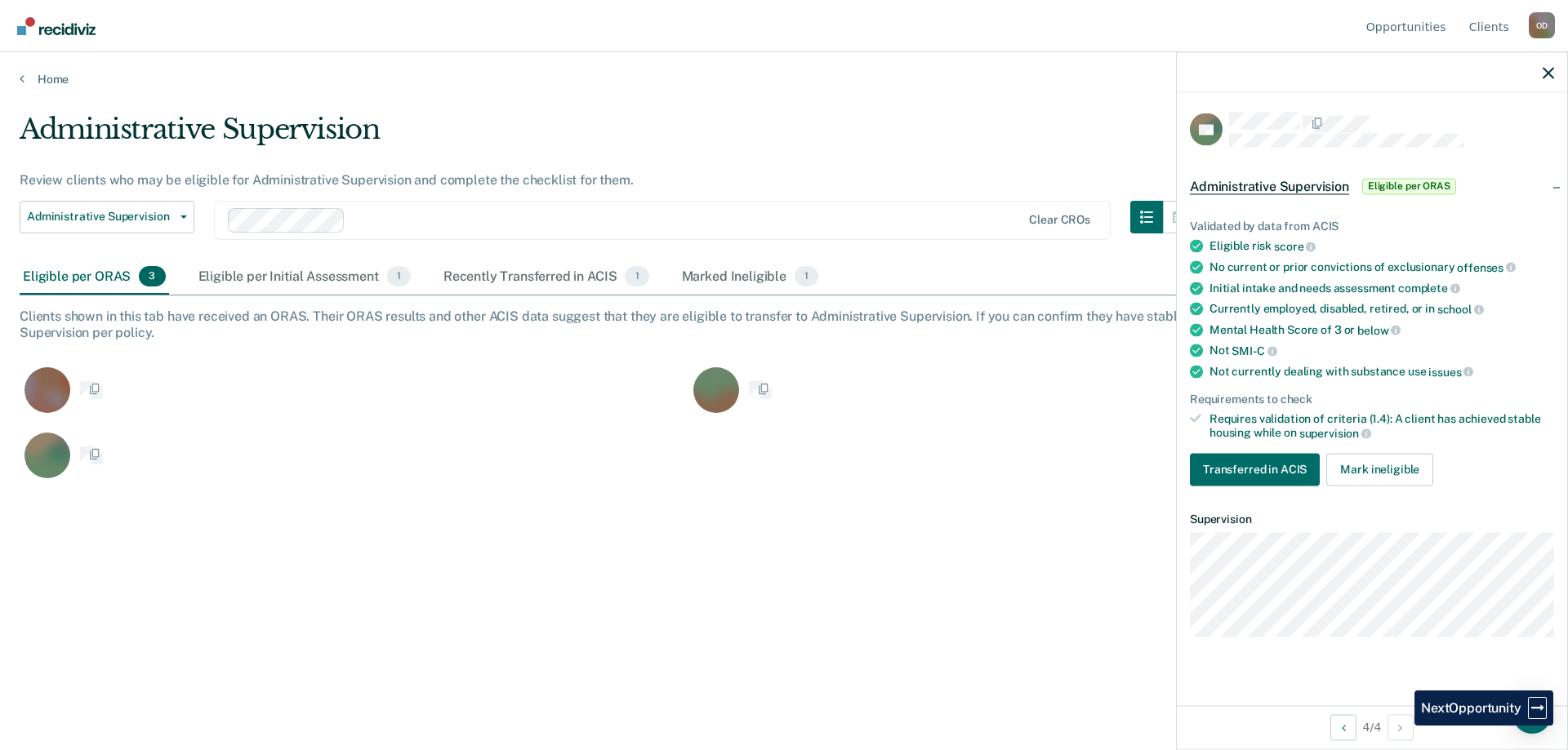
scroll to position [0, 0]
click at [1076, 115] on div "Administrative Supervision" at bounding box center [608, 136] width 1176 height 46
